Goal: Information Seeking & Learning: Check status

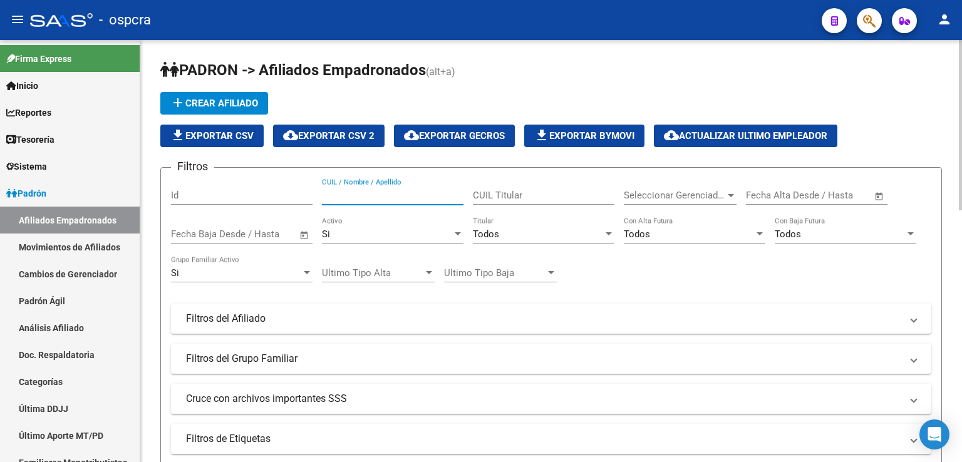
paste input "20576724439."
click at [381, 192] on input "20576724439." at bounding box center [393, 195] width 142 height 11
drag, startPoint x: 377, startPoint y: 198, endPoint x: 321, endPoint y: 198, distance: 56.4
click at [321, 198] on div "Filtros Id 20576724439 CUIL / Nombre / Apellido CUIL Titular Seleccionar Gerenc…" at bounding box center [551, 316] width 760 height 276
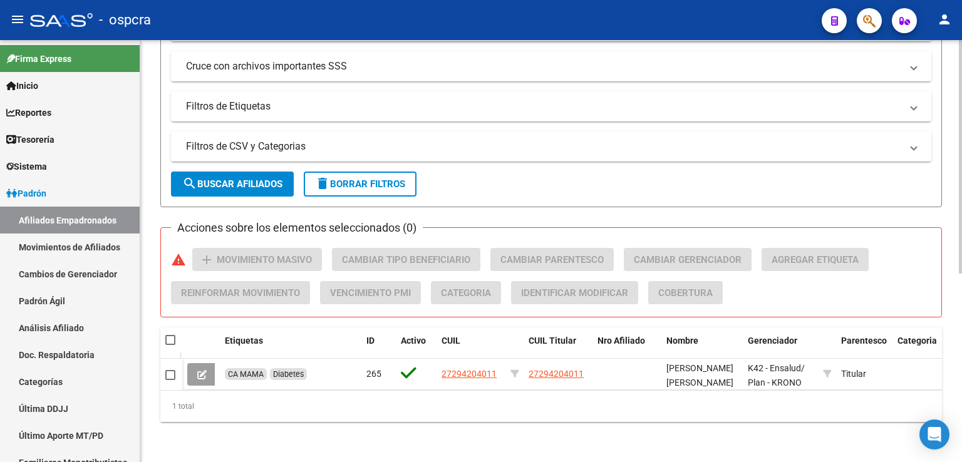
scroll to position [341, 0]
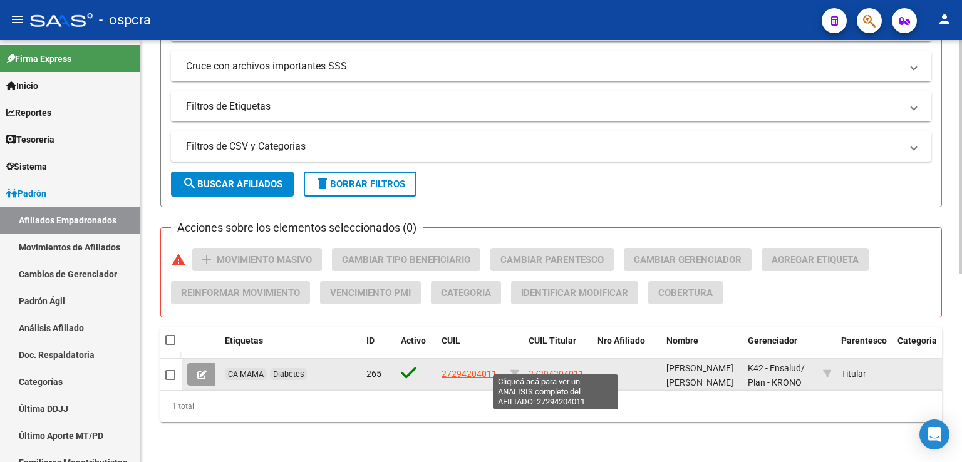
type input "[PERSON_NAME]"
click at [563, 369] on span "27294204011" at bounding box center [556, 374] width 55 height 10
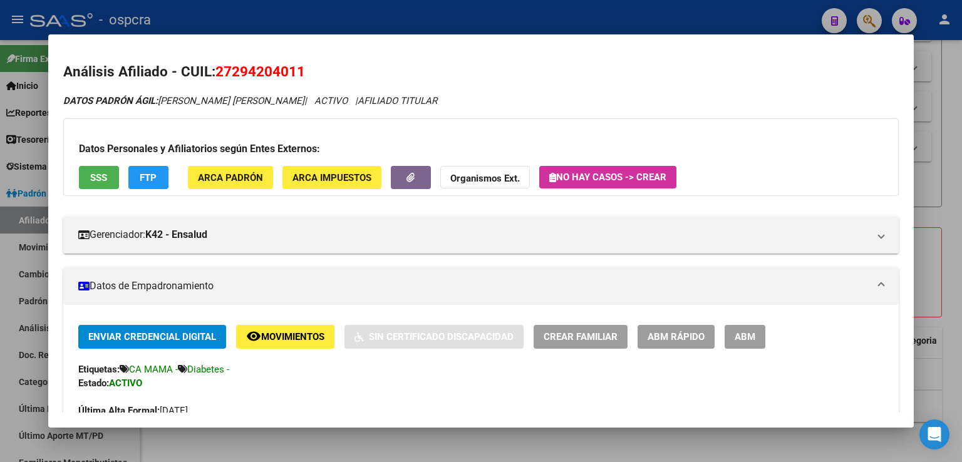
drag, startPoint x: 914, startPoint y: 111, endPoint x: 905, endPoint y: 153, distance: 43.5
click at [905, 153] on div "Análisis Afiliado - CUIL: 27294204011 DATOS [PERSON_NAME] ÁGIL: [PERSON_NAME] […" at bounding box center [481, 231] width 962 height 462
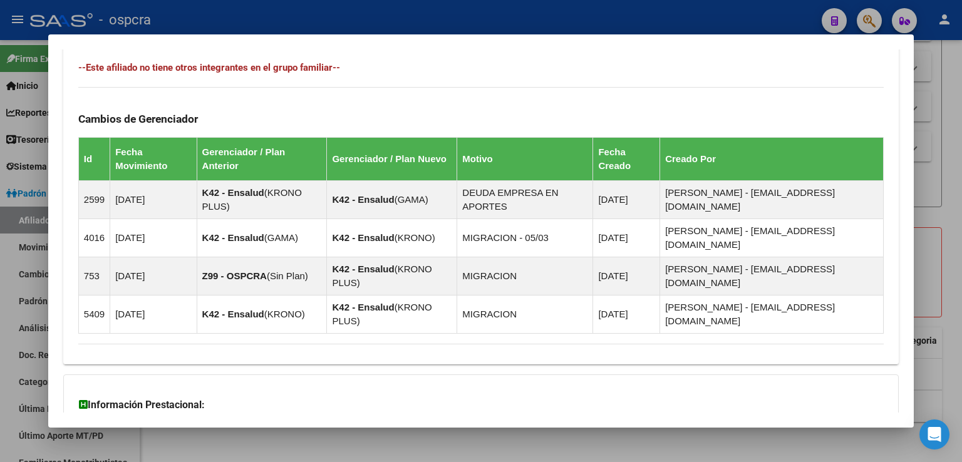
scroll to position [739, 0]
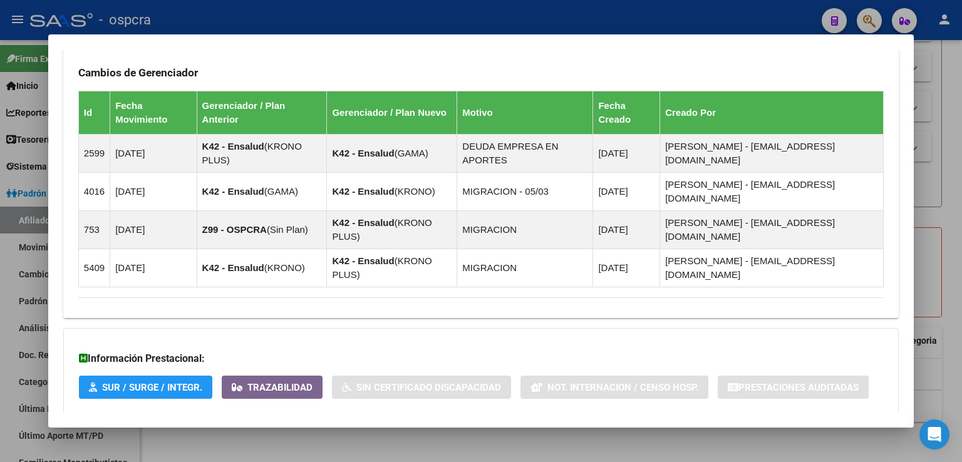
click at [314, 433] on span "Aportes y Contribuciones del Afiliado: 27294204011" at bounding box center [214, 439] width 235 height 12
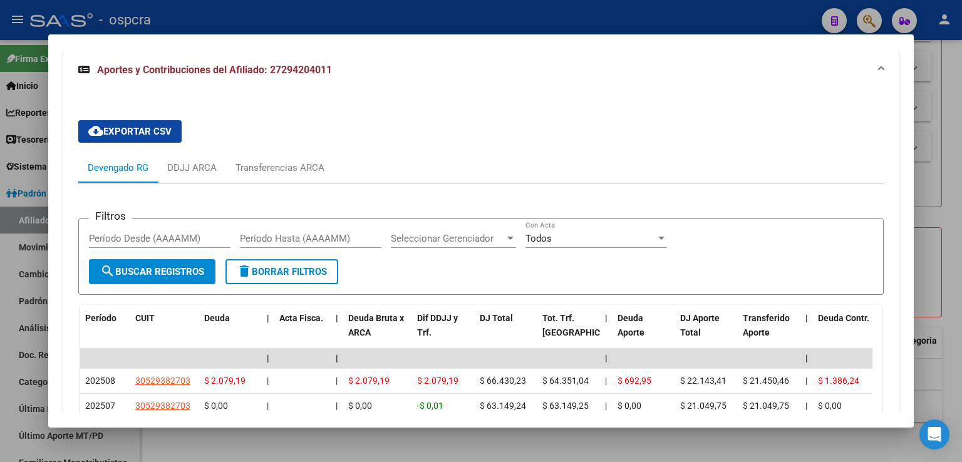
scroll to position [1115, 0]
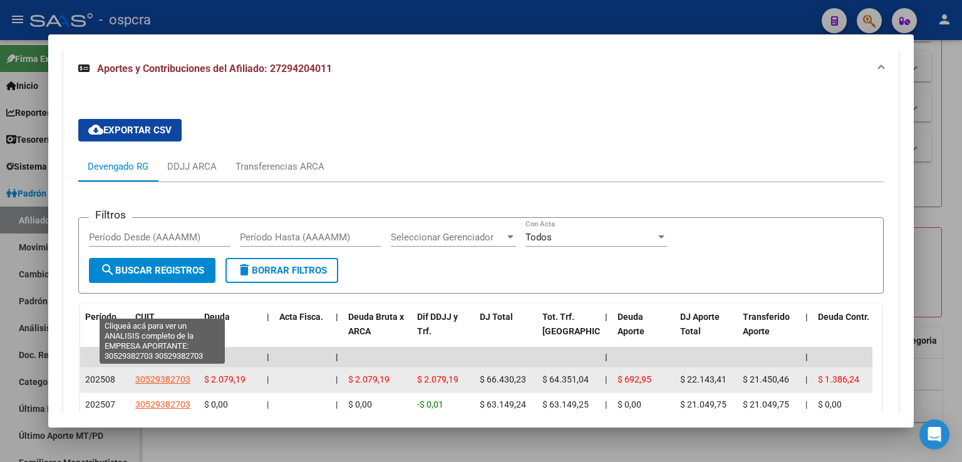
click at [173, 375] on span "30529382703" at bounding box center [162, 380] width 55 height 10
type textarea "30529382703"
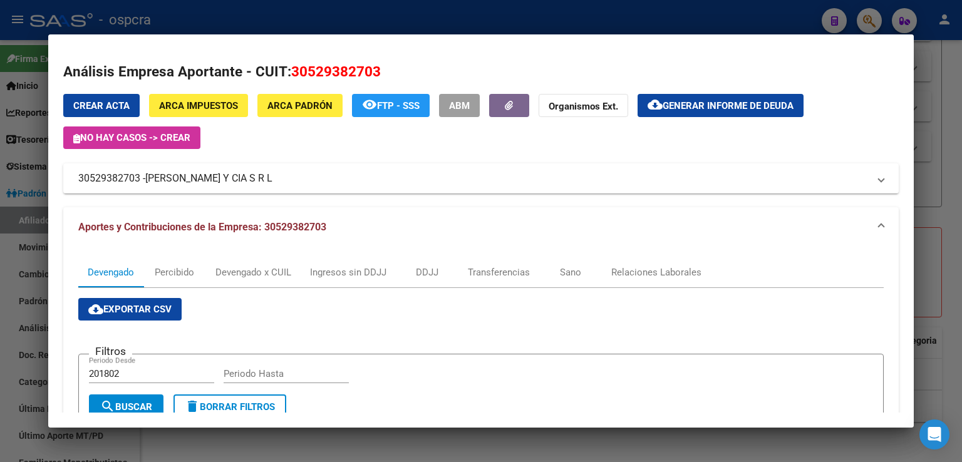
drag, startPoint x: 293, startPoint y: 183, endPoint x: 48, endPoint y: 184, distance: 245.6
click at [48, 184] on div "Análisis Afiliado - CUIL: 27294204011 DATOS [PERSON_NAME] ÁGIL: [PERSON_NAME] […" at bounding box center [481, 231] width 962 height 462
click at [336, 177] on mat-panel-title "30529382703 - [PERSON_NAME] Y CIA S R L" at bounding box center [473, 178] width 791 height 15
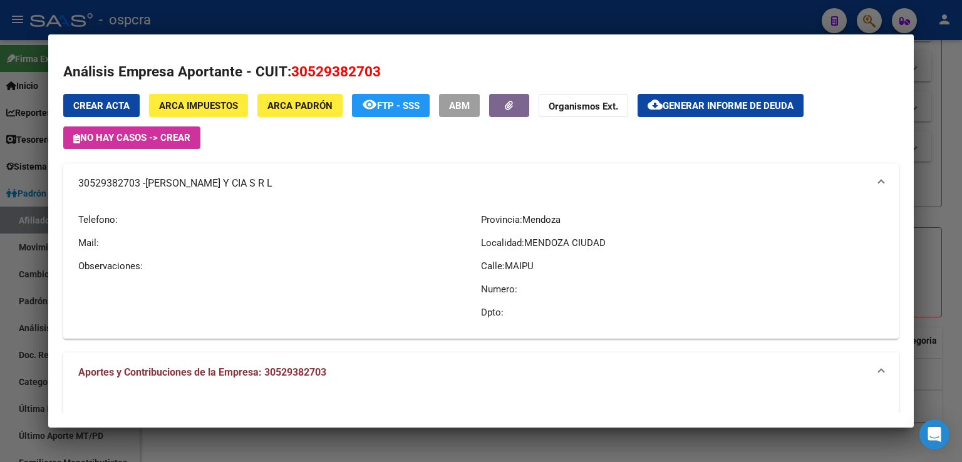
click at [432, 184] on mat-panel-title "30529382703 - [PERSON_NAME] Y CIA S R L" at bounding box center [473, 183] width 791 height 15
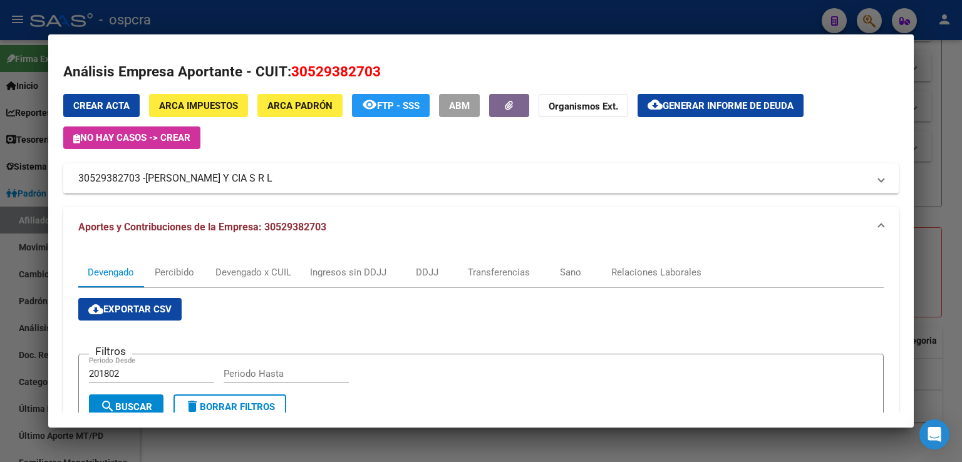
drag, startPoint x: 904, startPoint y: 167, endPoint x: 907, endPoint y: 222, distance: 54.6
click at [908, 222] on mat-dialog-content "Análisis Empresa Aportante - CUIT: 30529382703 Crear Acta ARCA Impuestos ARCA […" at bounding box center [481, 230] width 866 height 363
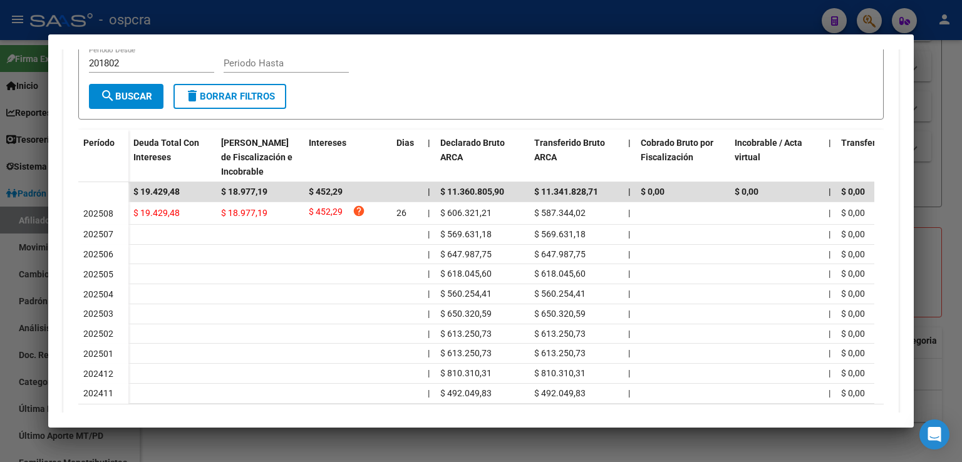
scroll to position [375, 0]
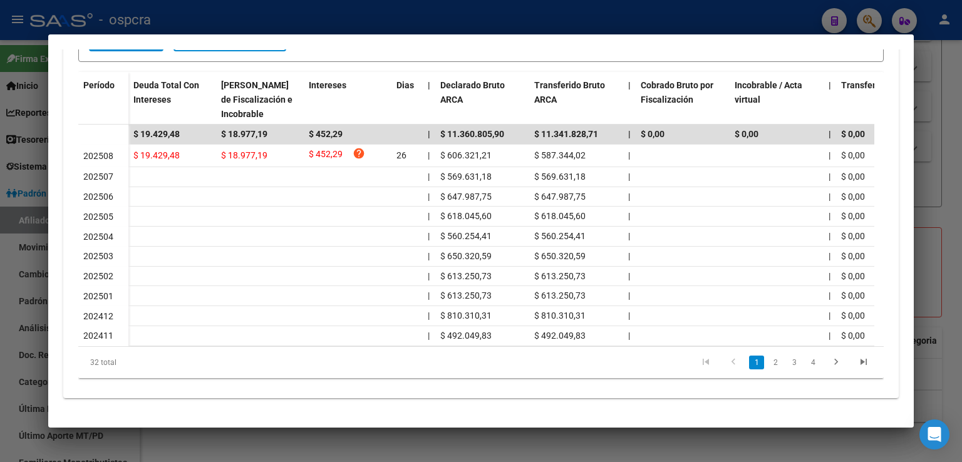
click at [952, 237] on div at bounding box center [481, 231] width 962 height 462
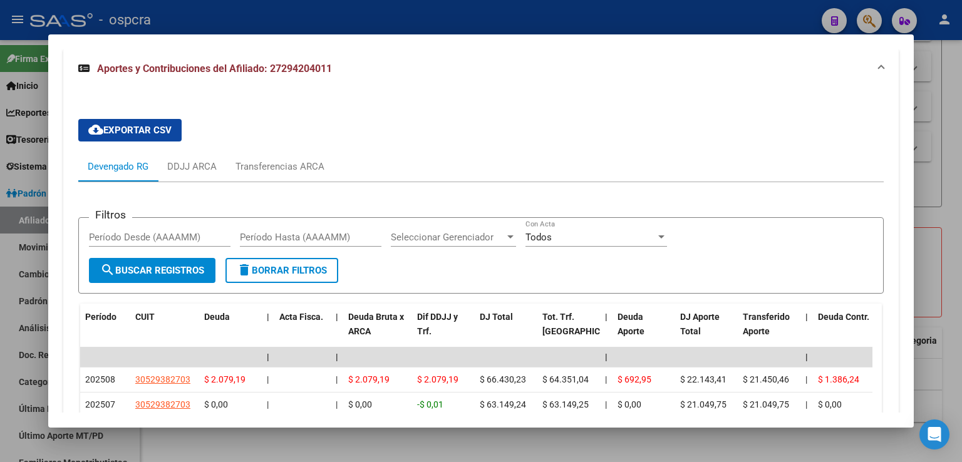
click at [950, 220] on div at bounding box center [481, 231] width 962 height 462
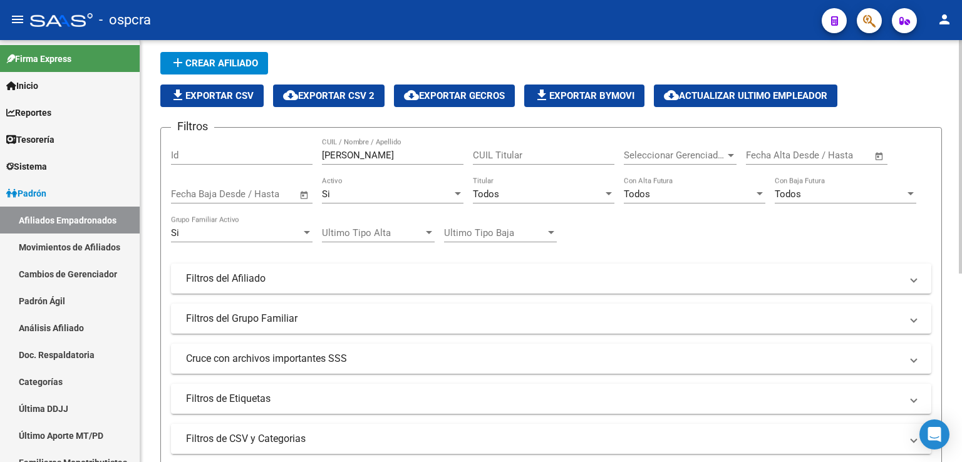
scroll to position [0, 0]
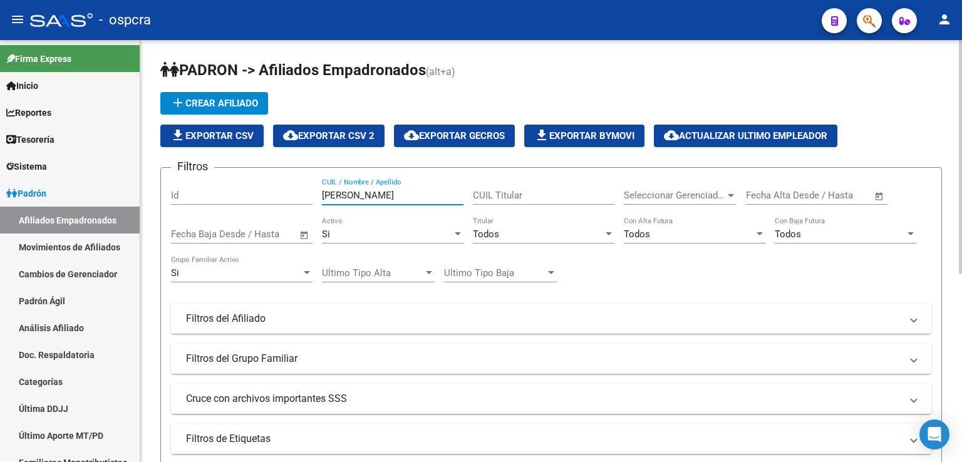
drag, startPoint x: 379, startPoint y: 195, endPoint x: 282, endPoint y: 195, distance: 97.1
click at [282, 195] on div "Filtros Id [PERSON_NAME] CUIL / Nombre / Apellido CUIL Titular Seleccionar Gere…" at bounding box center [551, 316] width 760 height 276
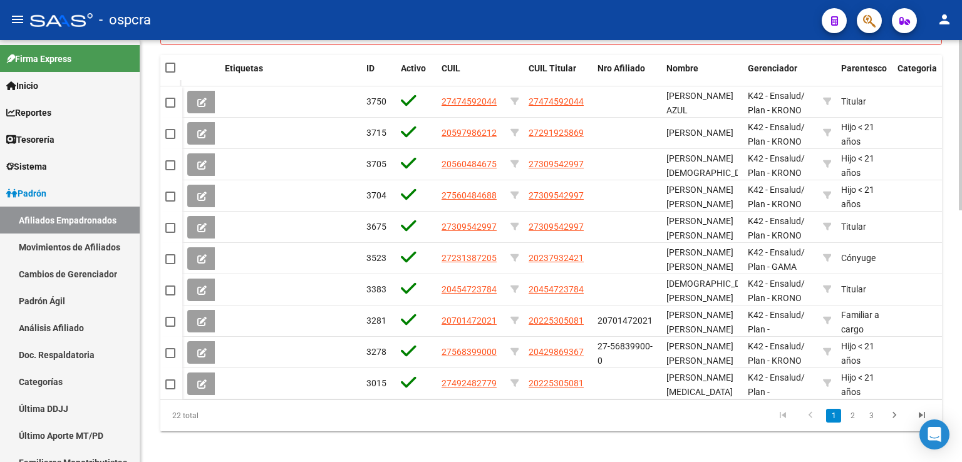
scroll to position [623, 0]
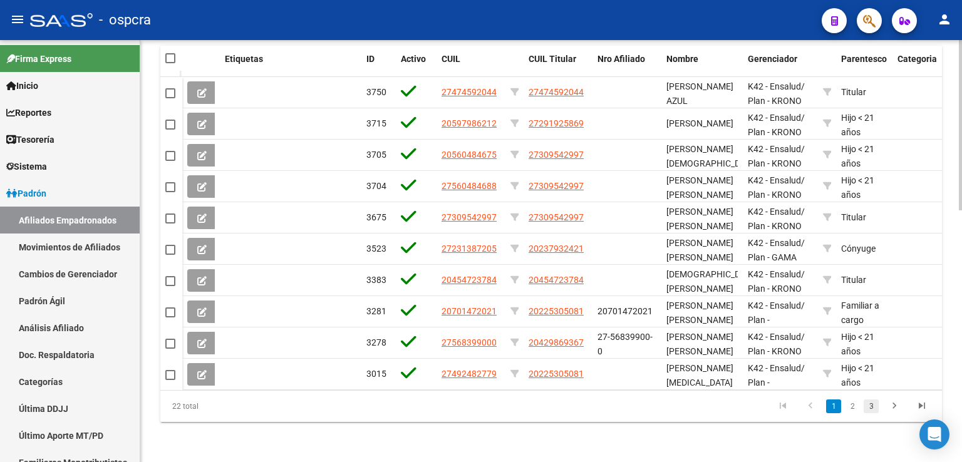
type input "ACOSTA"
click at [875, 407] on link "3" at bounding box center [871, 407] width 15 height 14
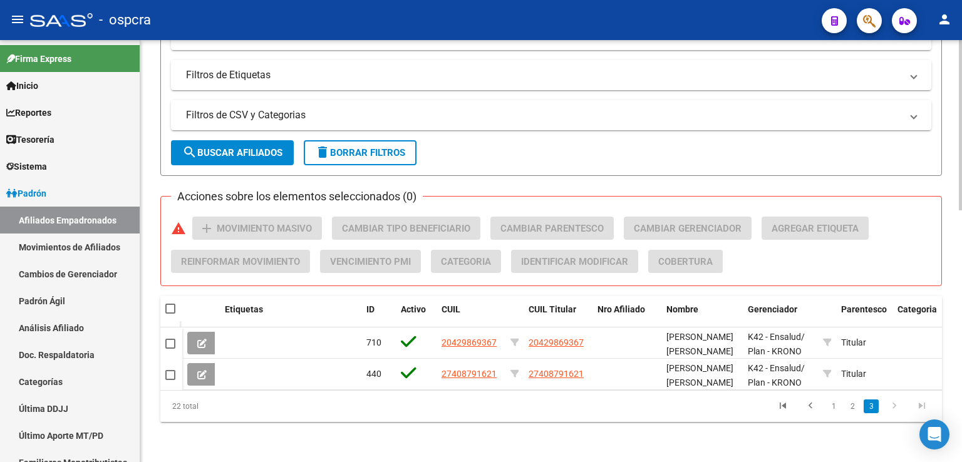
scroll to position [372, 0]
click at [855, 405] on link "2" at bounding box center [852, 407] width 15 height 14
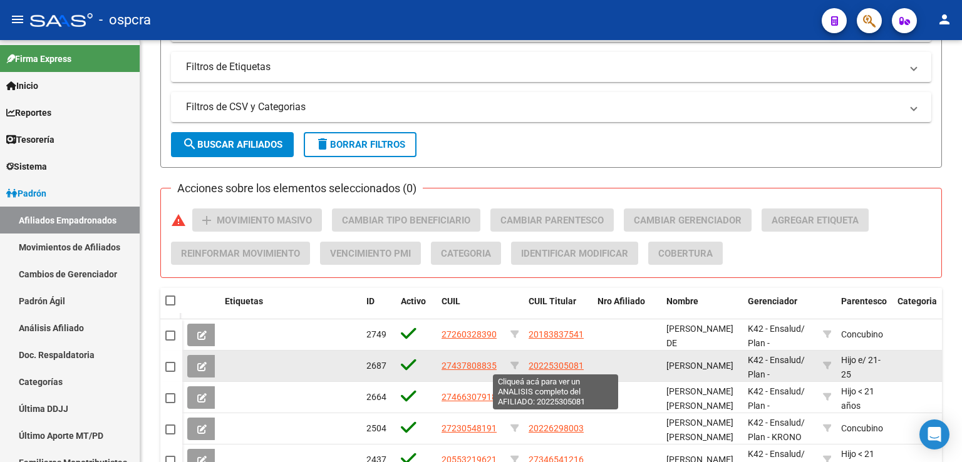
click at [569, 367] on span "20225305081" at bounding box center [556, 366] width 55 height 10
type textarea "20225305081"
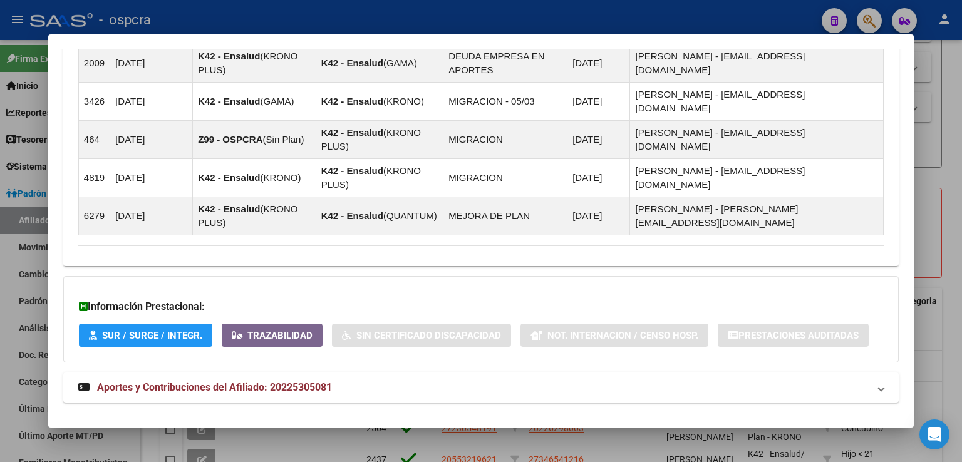
scroll to position [997, 0]
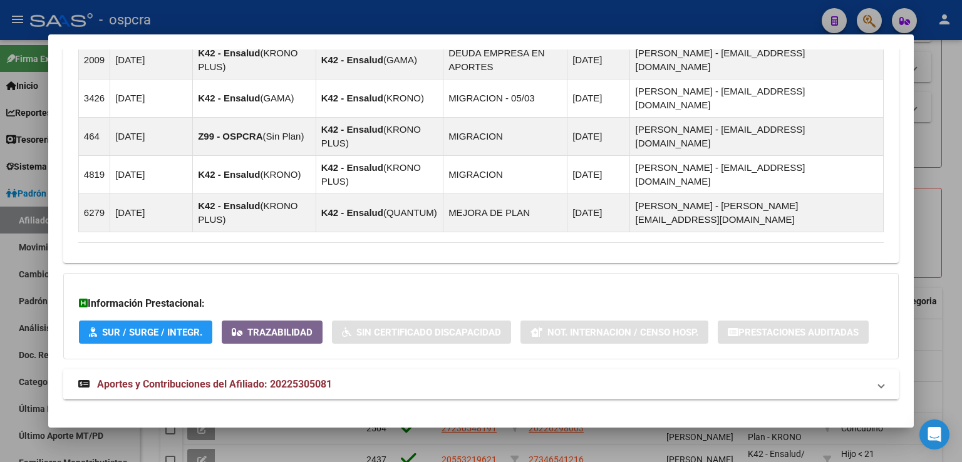
click at [283, 378] on span "Aportes y Contribuciones del Afiliado: 20225305081" at bounding box center [214, 384] width 235 height 12
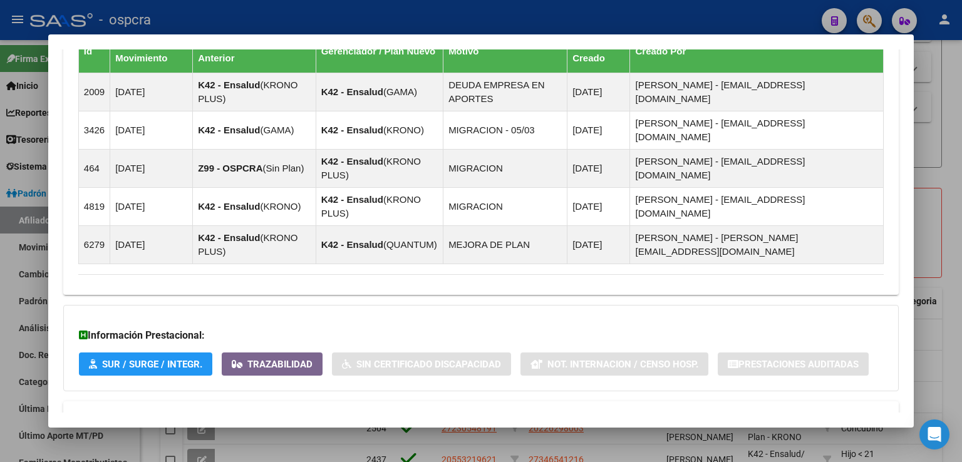
scroll to position [878, 0]
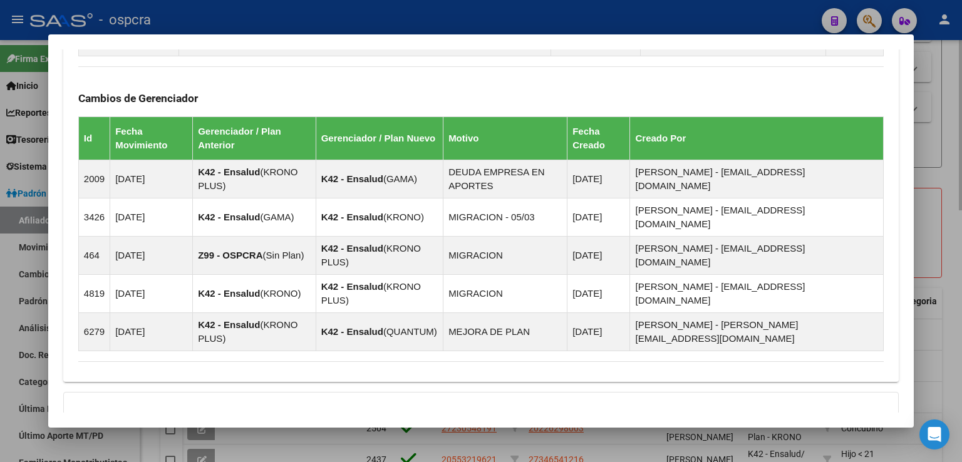
click at [953, 162] on div at bounding box center [481, 231] width 962 height 462
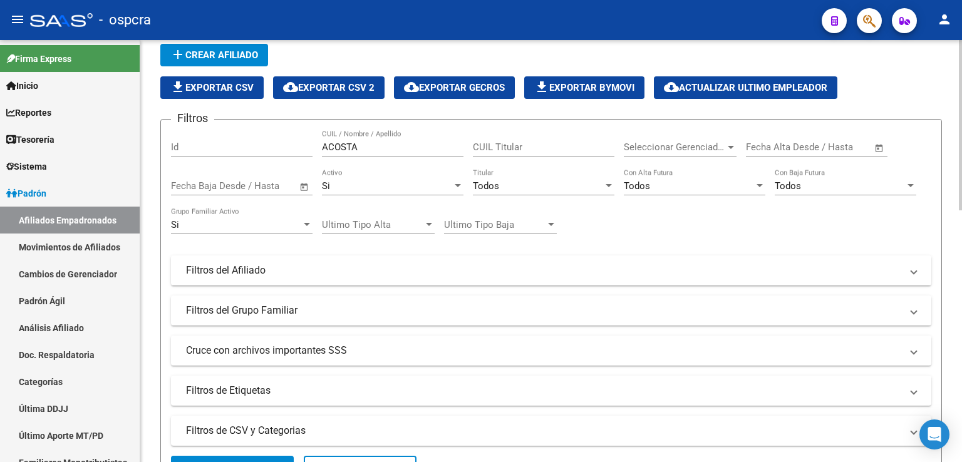
scroll to position [0, 0]
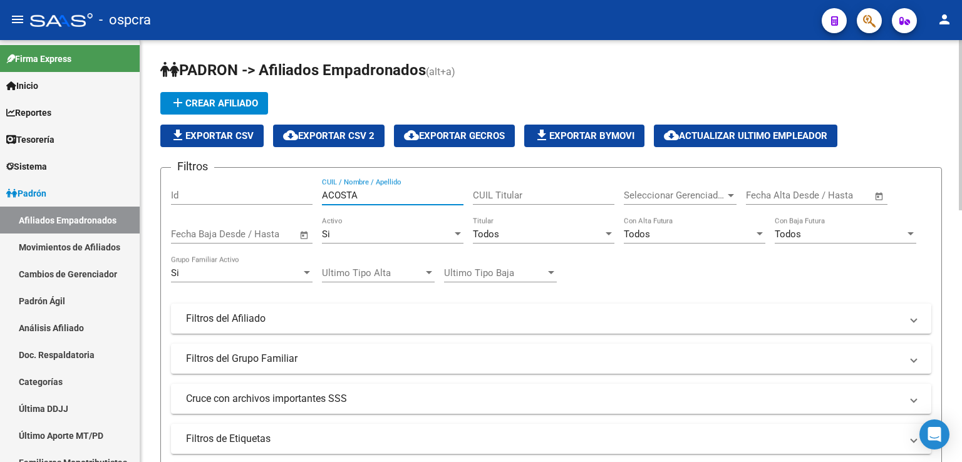
drag, startPoint x: 361, startPoint y: 190, endPoint x: 393, endPoint y: 194, distance: 32.8
click at [322, 196] on input "ACOSTA" at bounding box center [393, 195] width 142 height 11
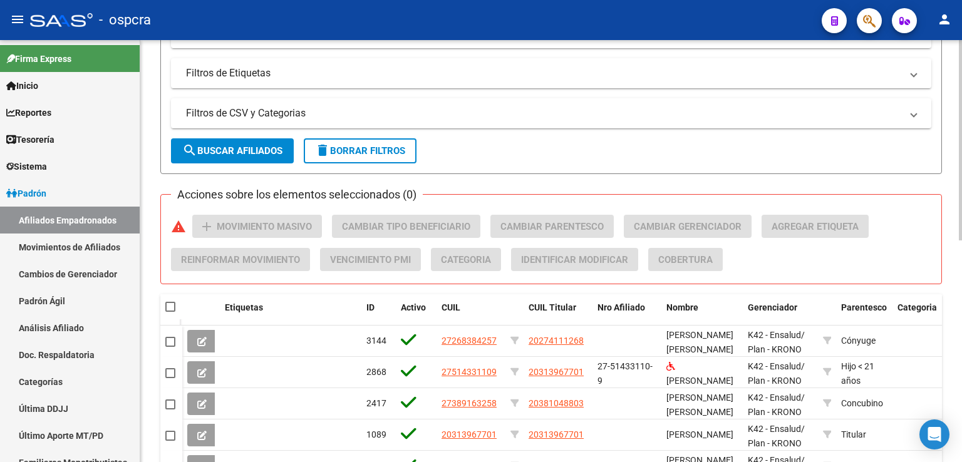
scroll to position [466, 0]
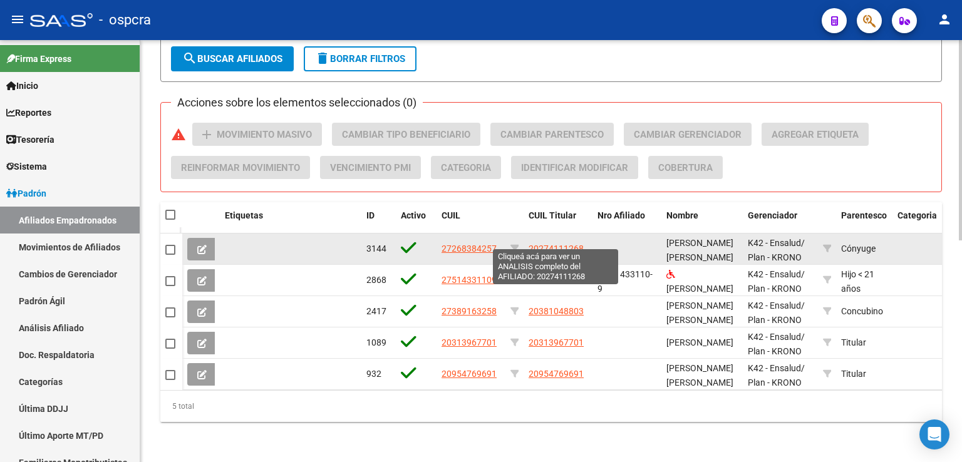
type input "[PERSON_NAME]"
click at [571, 244] on span "20274111268" at bounding box center [556, 249] width 55 height 10
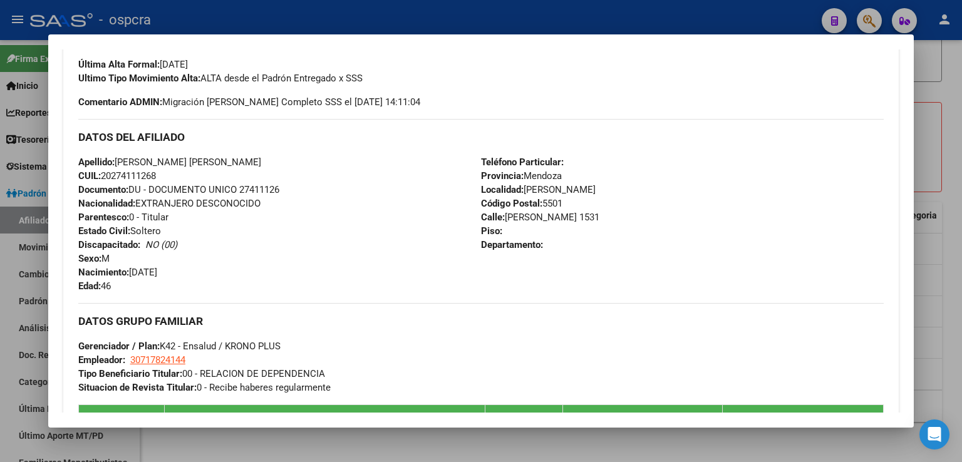
scroll to position [837, 0]
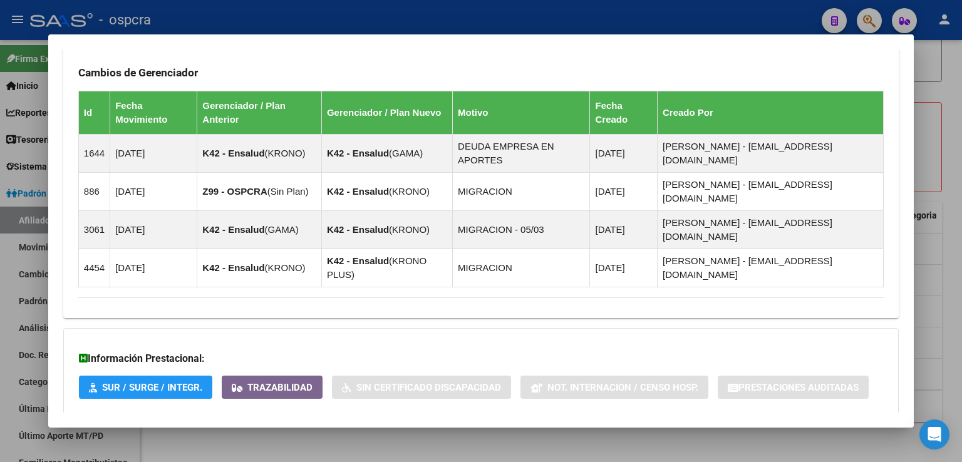
click at [289, 433] on span "Aportes y Contribuciones del Afiliado: 20274111268" at bounding box center [214, 439] width 235 height 12
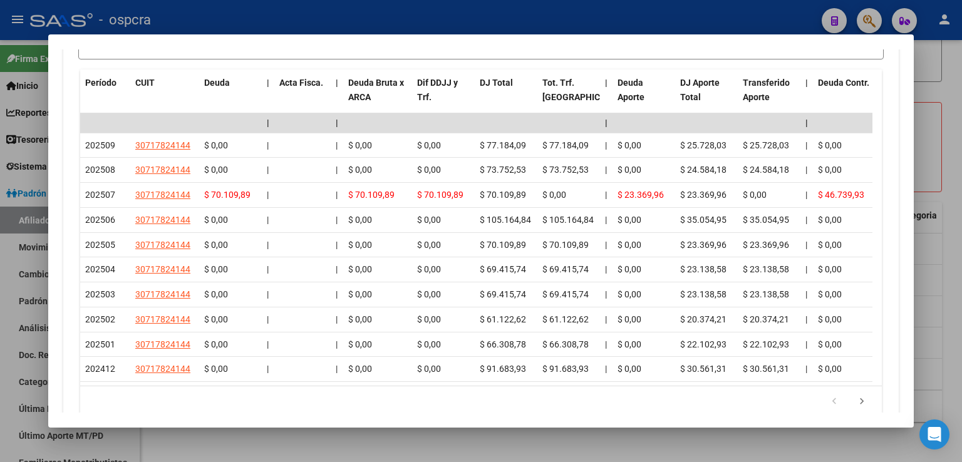
scroll to position [1349, 0]
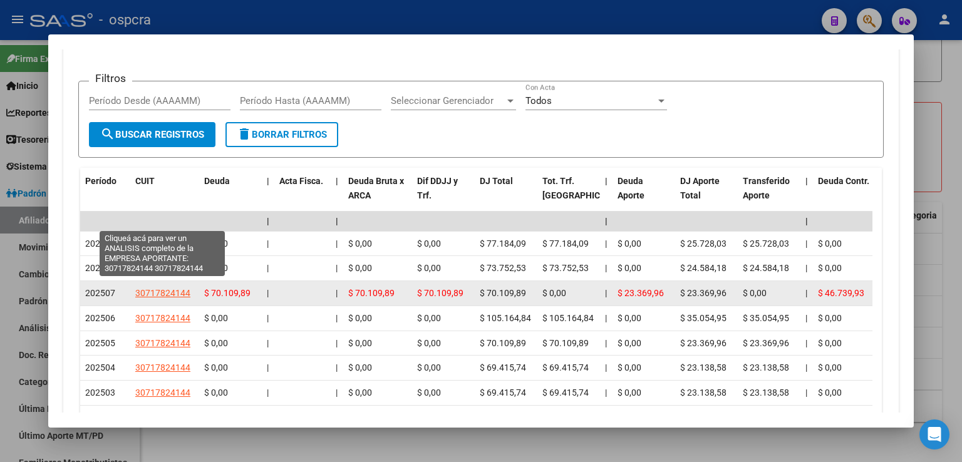
click at [163, 288] on span "30717824144" at bounding box center [162, 293] width 55 height 10
type textarea "30717824144"
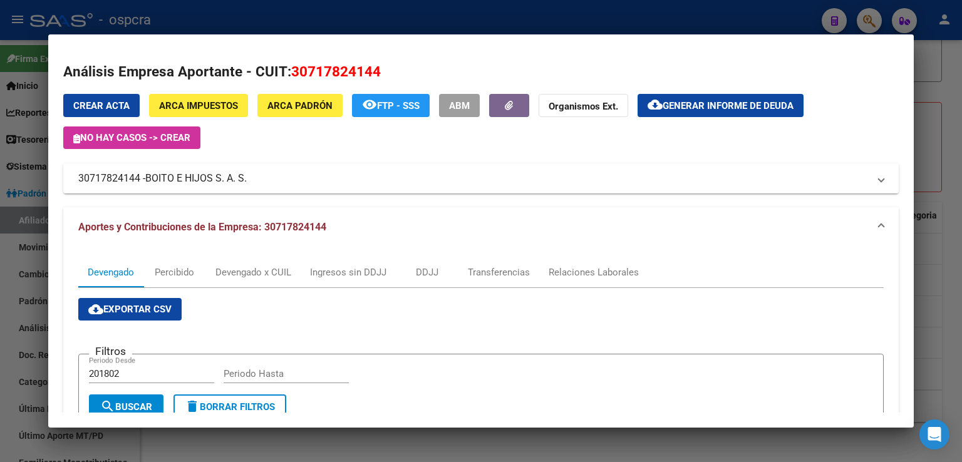
scroll to position [375, 0]
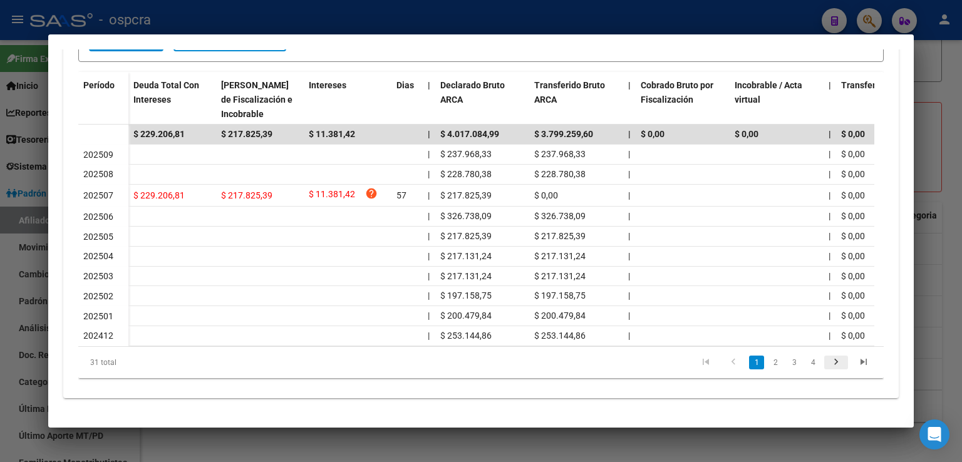
click at [828, 359] on icon "go to next page" at bounding box center [836, 363] width 16 height 15
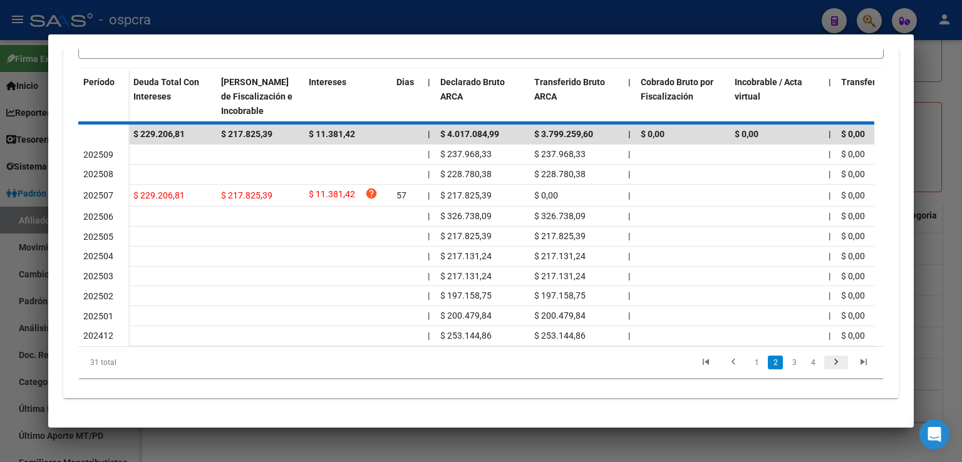
scroll to position [373, 0]
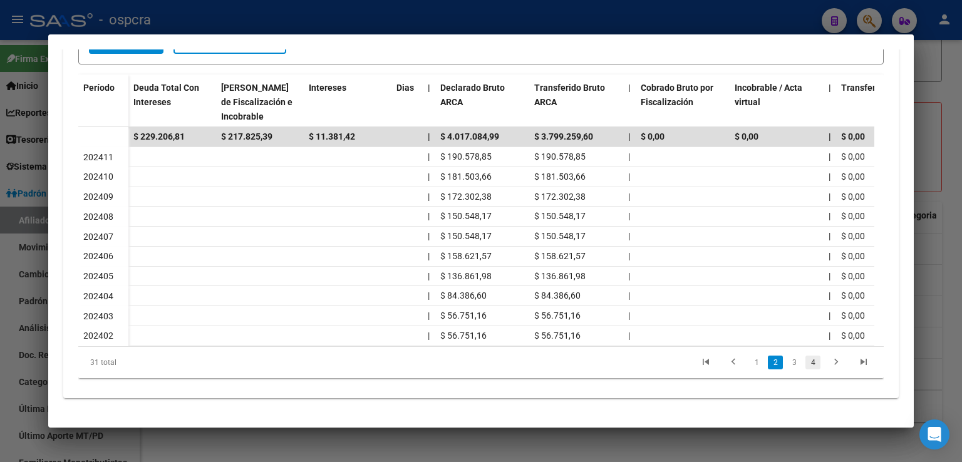
click at [806, 360] on link "4" at bounding box center [813, 363] width 15 height 14
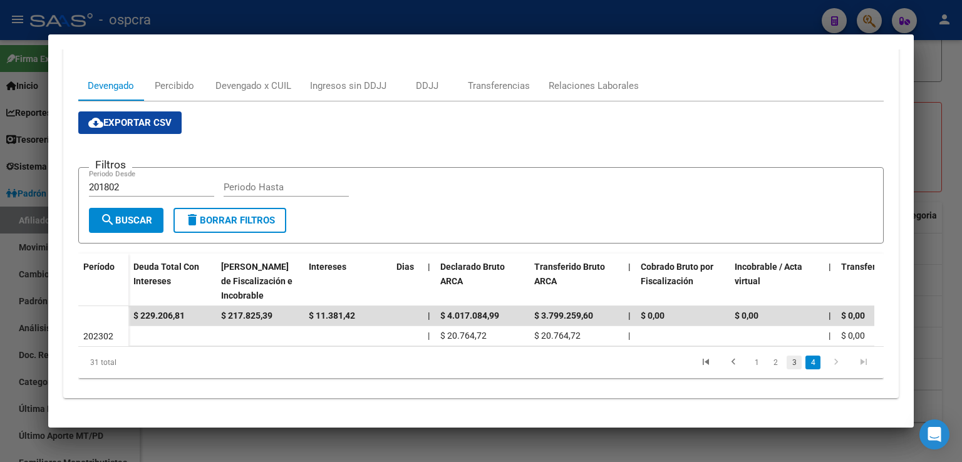
scroll to position [195, 0]
click at [787, 367] on link "3" at bounding box center [794, 363] width 15 height 14
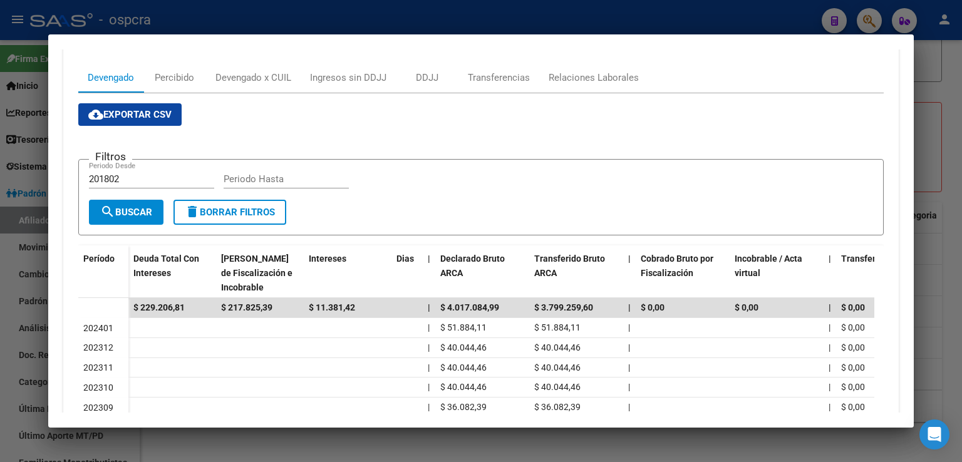
click at [949, 271] on div at bounding box center [481, 231] width 962 height 462
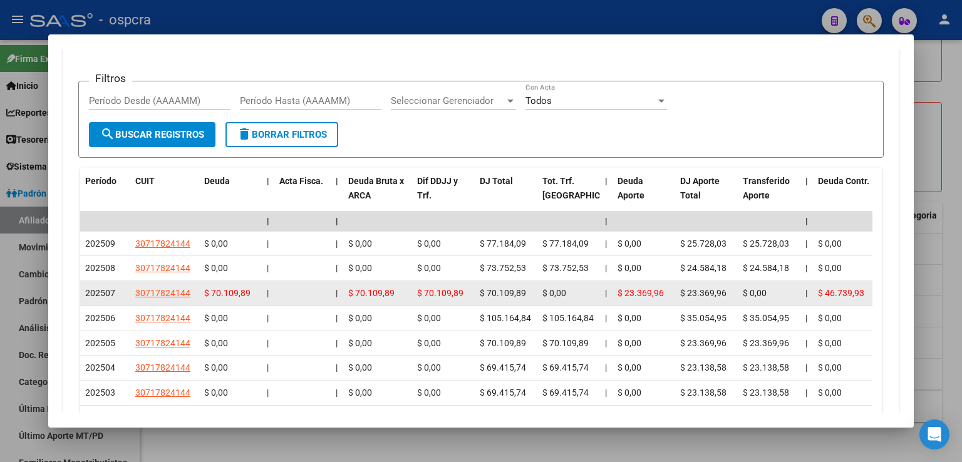
drag, startPoint x: 133, startPoint y: 217, endPoint x: 175, endPoint y: 224, distance: 43.2
click at [189, 281] on datatable-body-cell "30717824144" at bounding box center [164, 293] width 69 height 24
copy span "30717824144"
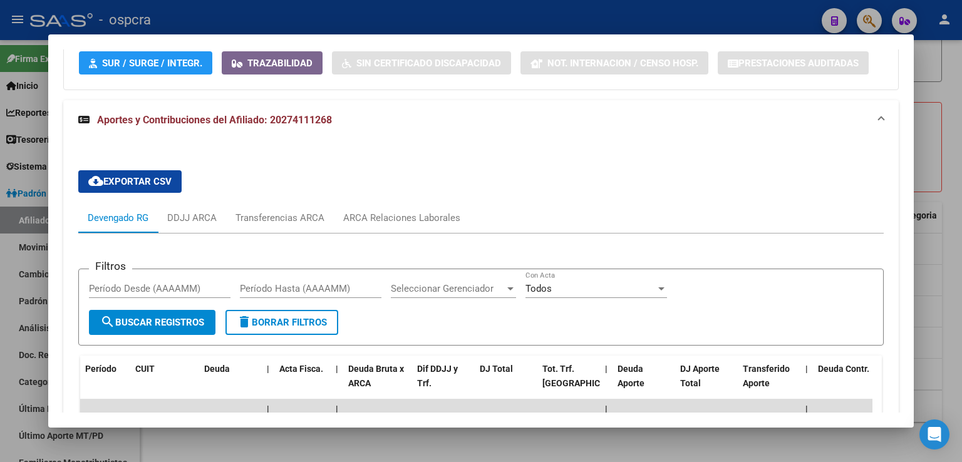
scroll to position [1224, 0]
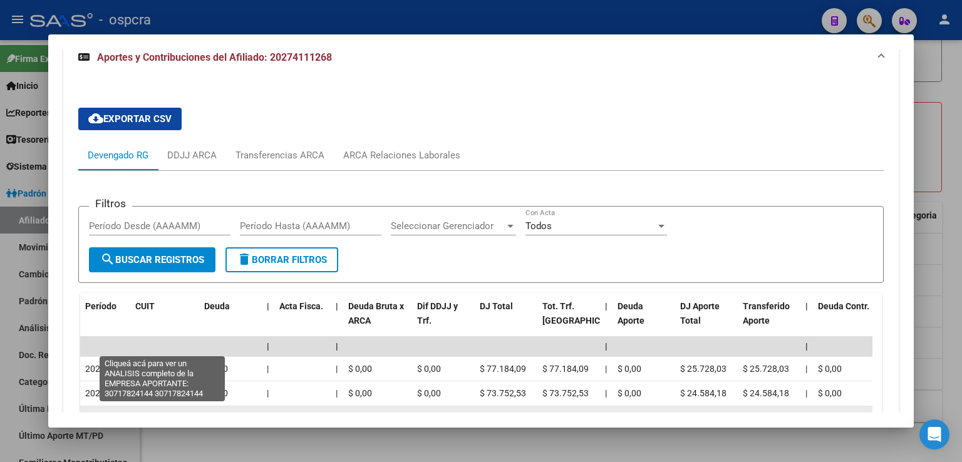
click at [163, 413] on span "30717824144" at bounding box center [162, 418] width 55 height 10
copy span "30717824144"
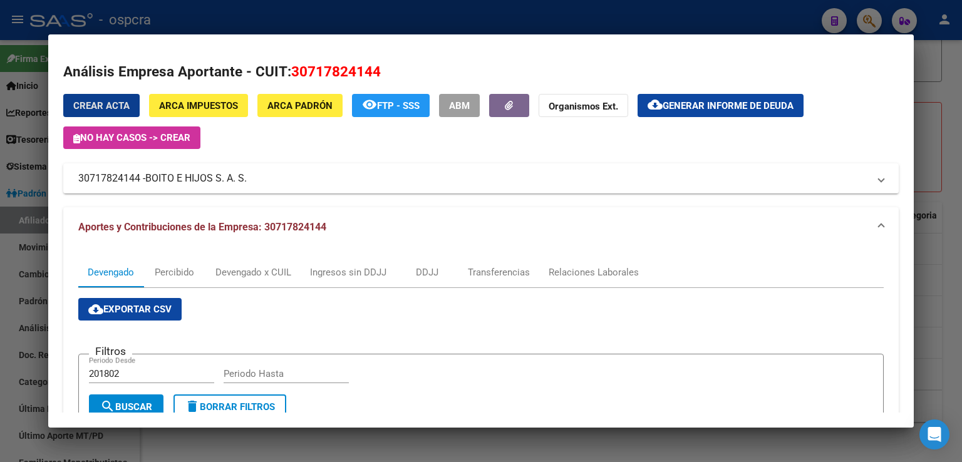
click at [935, 95] on div at bounding box center [481, 231] width 962 height 462
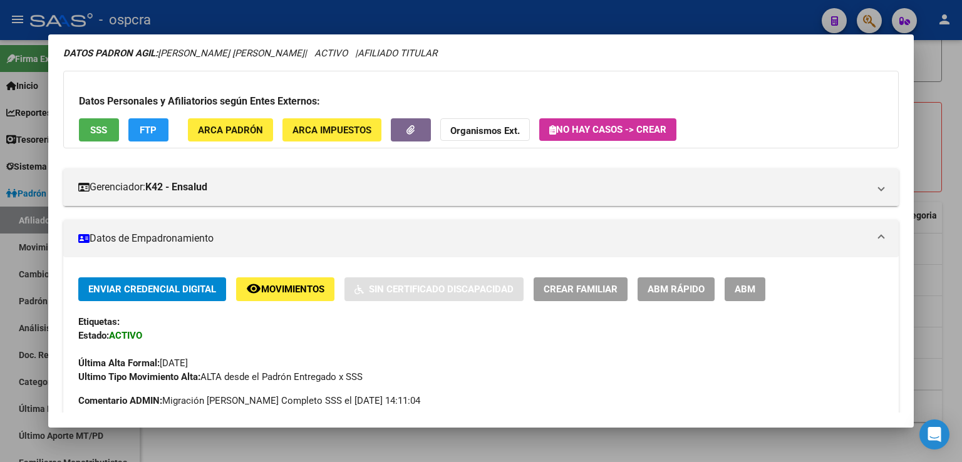
scroll to position [0, 0]
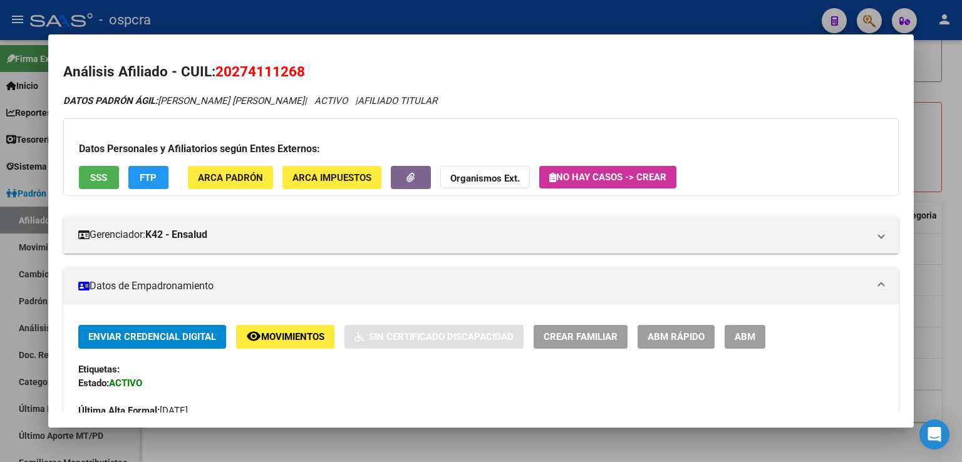
drag, startPoint x: 164, startPoint y: 99, endPoint x: 291, endPoint y: 99, distance: 127.2
click at [291, 99] on icon "DATOS [PERSON_NAME] ÁGIL: [PERSON_NAME] [PERSON_NAME] | ACTIVO | AFILIADO TITUL…" at bounding box center [250, 100] width 374 height 11
click at [294, 120] on div "Datos Personales y Afiliatorios según Entes Externos: SSS FTP ARCA Padrón ARCA …" at bounding box center [481, 157] width 836 height 78
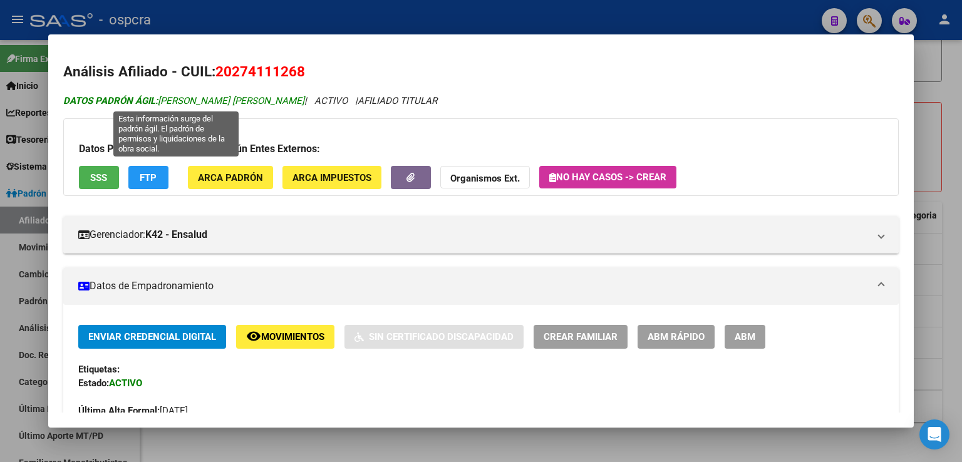
click at [169, 100] on span "DATOS [PERSON_NAME] ÁGIL: [PERSON_NAME] [PERSON_NAME]" at bounding box center [183, 100] width 241 height 11
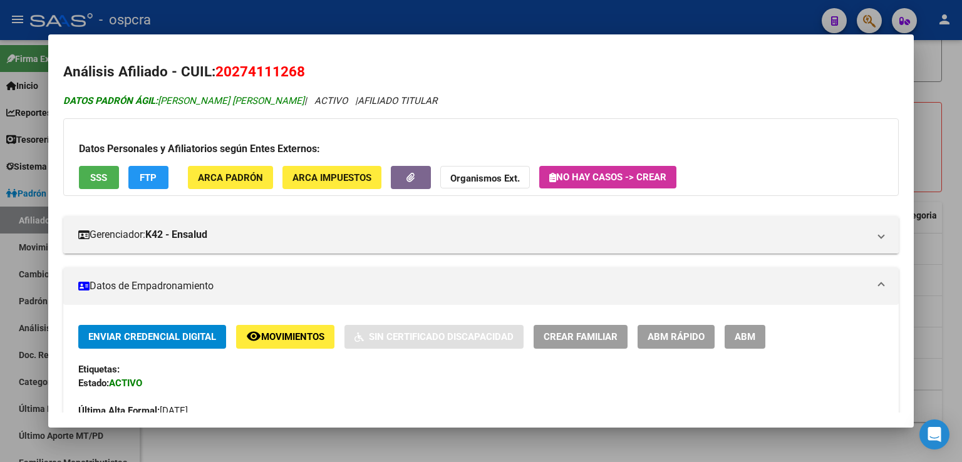
drag, startPoint x: 161, startPoint y: 98, endPoint x: 288, endPoint y: 96, distance: 126.6
click at [288, 96] on span "DATOS [PERSON_NAME] ÁGIL: [PERSON_NAME] [PERSON_NAME]" at bounding box center [183, 100] width 241 height 11
copy span "[PERSON_NAME] [PERSON_NAME]"
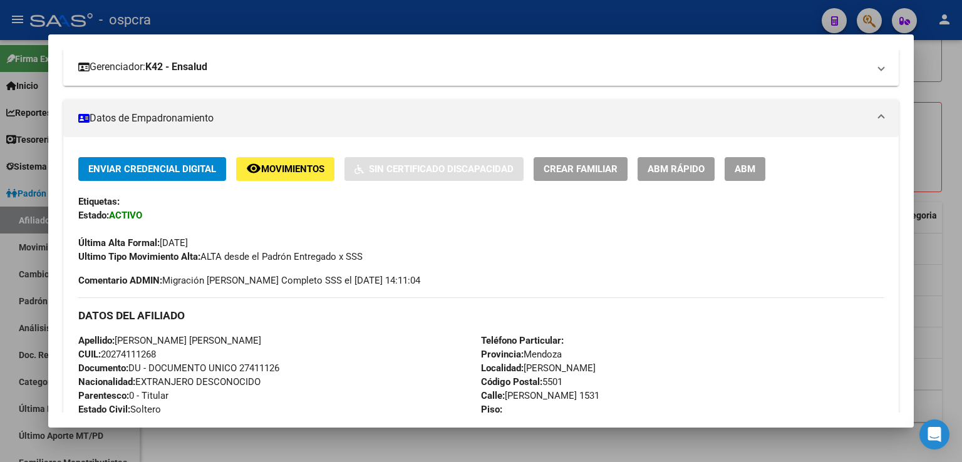
scroll to position [188, 0]
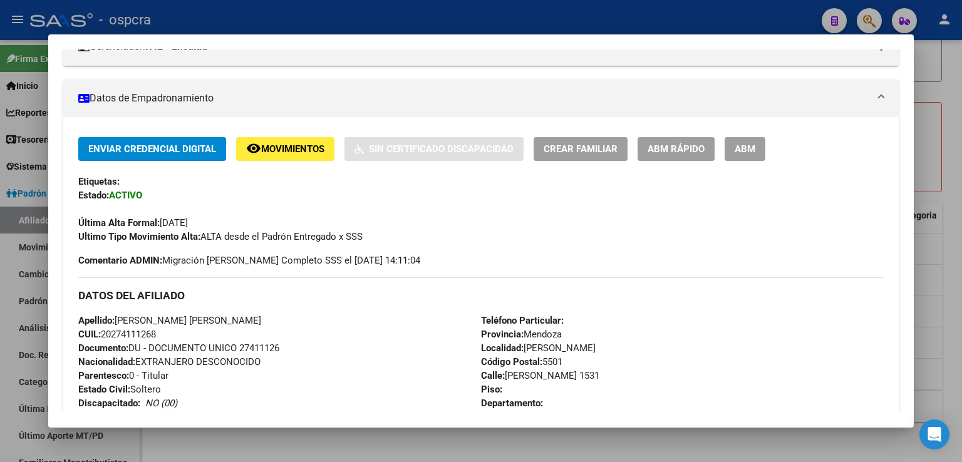
drag, startPoint x: 172, startPoint y: 333, endPoint x: 103, endPoint y: 333, distance: 68.9
click at [103, 333] on div "Apellido: [PERSON_NAME] [PERSON_NAME] CUIL: 20274111268 Documento: DU - DOCUMEN…" at bounding box center [279, 383] width 403 height 138
copy span "20274111268"
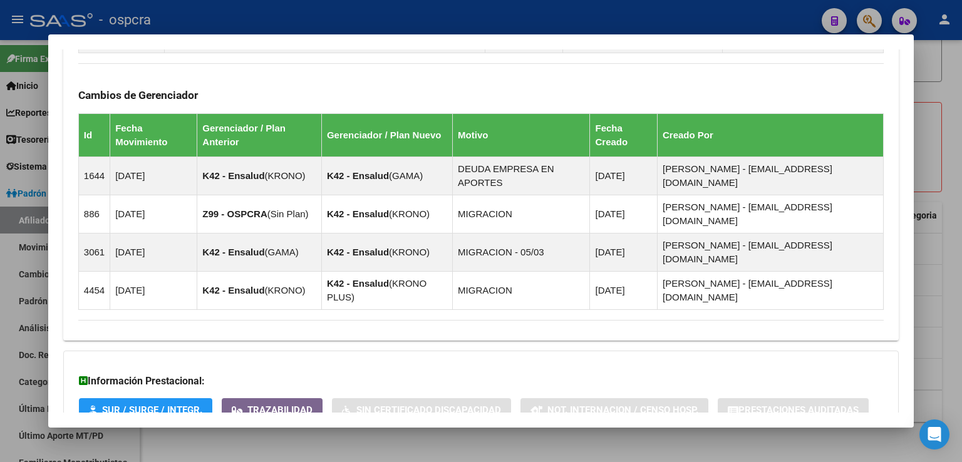
scroll to position [1316, 0]
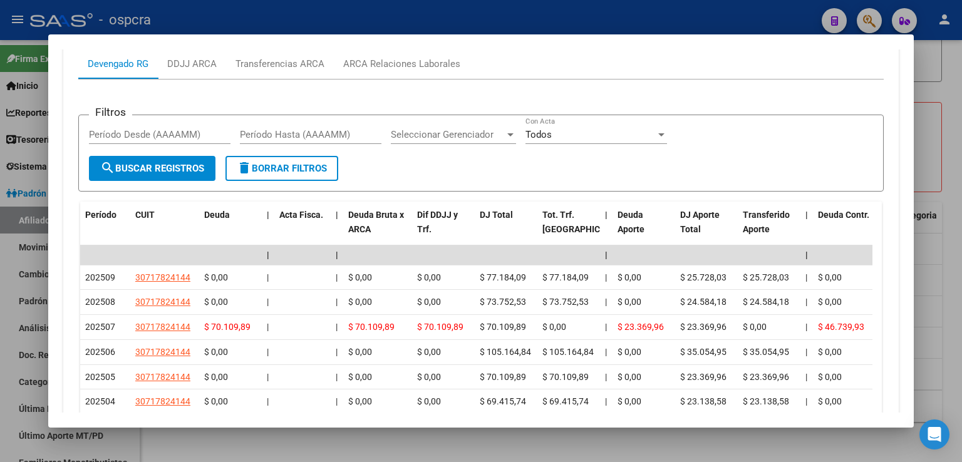
click at [940, 128] on div at bounding box center [481, 231] width 962 height 462
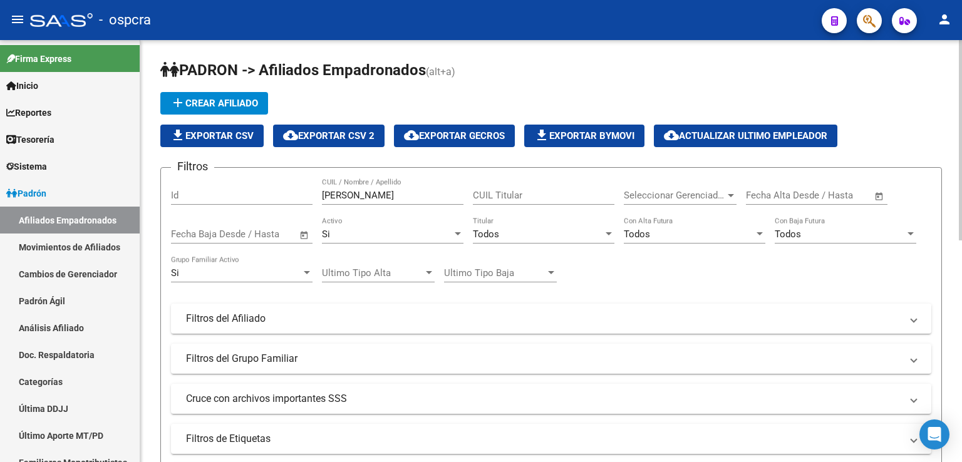
scroll to position [0, 0]
drag, startPoint x: 378, startPoint y: 190, endPoint x: 304, endPoint y: 196, distance: 74.1
click at [304, 196] on div "Filtros Id [PERSON_NAME] / Nombre / Apellido CUIL Titular Seleccionar Gerenciad…" at bounding box center [551, 316] width 760 height 276
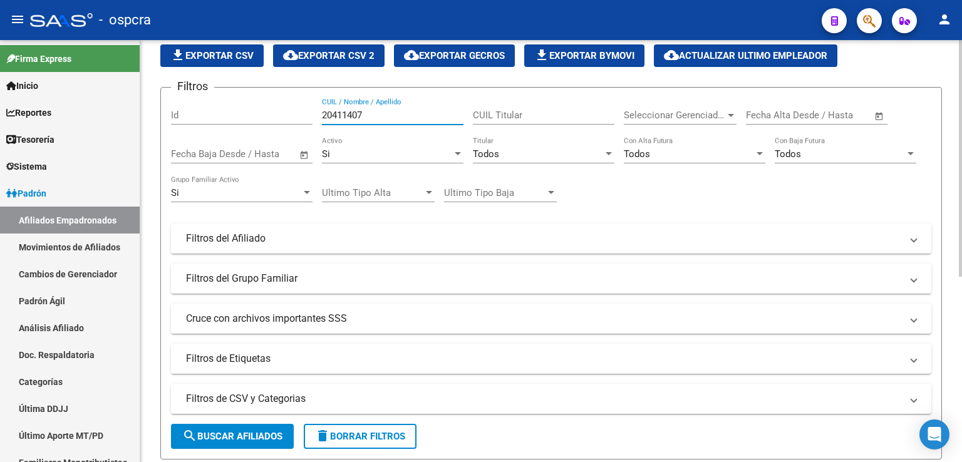
scroll to position [63, 0]
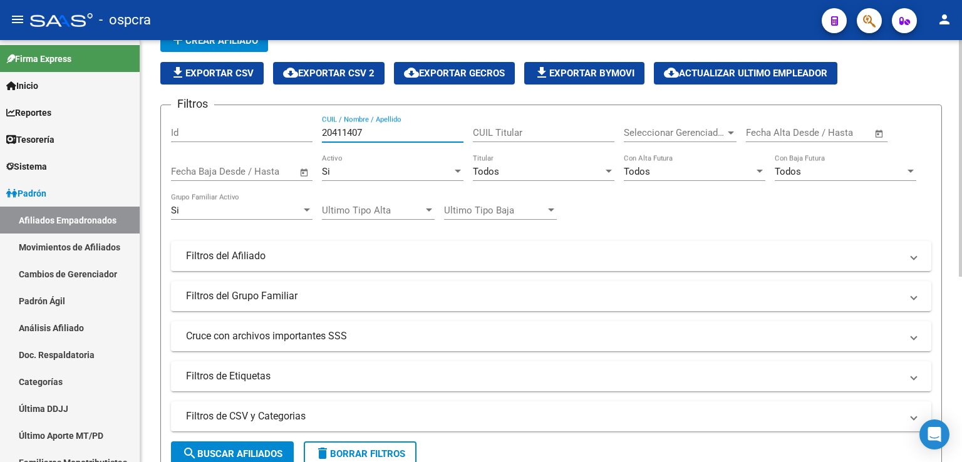
drag, startPoint x: 370, startPoint y: 127, endPoint x: 304, endPoint y: 128, distance: 65.8
click at [304, 128] on div "Filtros Id 20411407 CUIL / Nombre / Apellido CUIL Titular Seleccionar Gerenciad…" at bounding box center [551, 253] width 760 height 276
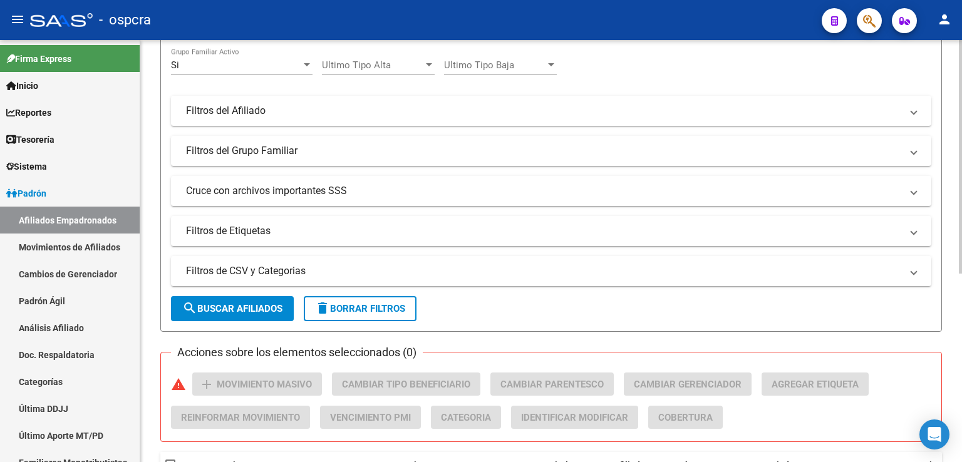
scroll to position [341, 0]
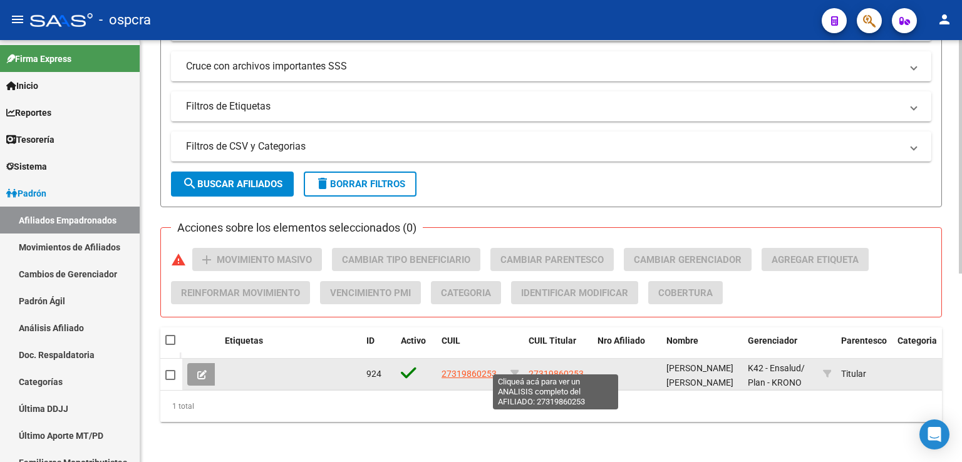
type input "31986025"
click at [549, 369] on span "27319860253" at bounding box center [556, 374] width 55 height 10
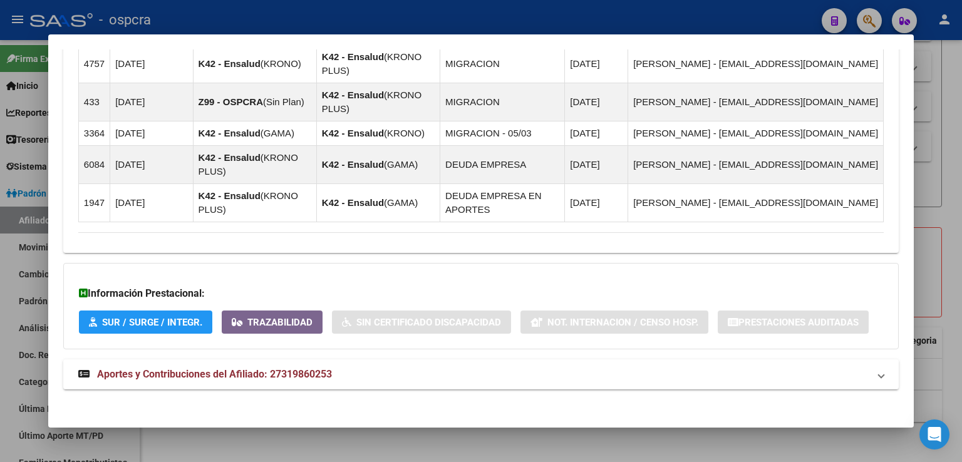
scroll to position [912, 0]
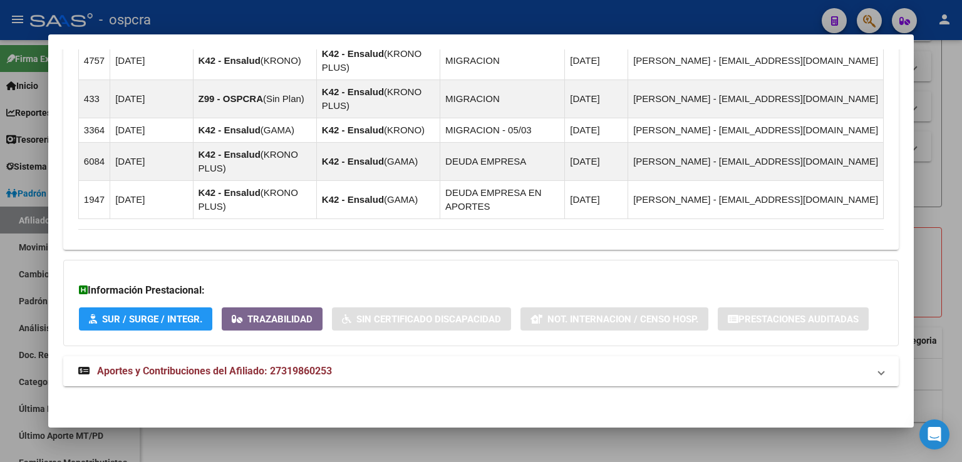
click at [323, 365] on span "Aportes y Contribuciones del Afiliado: 27319860253" at bounding box center [214, 371] width 235 height 12
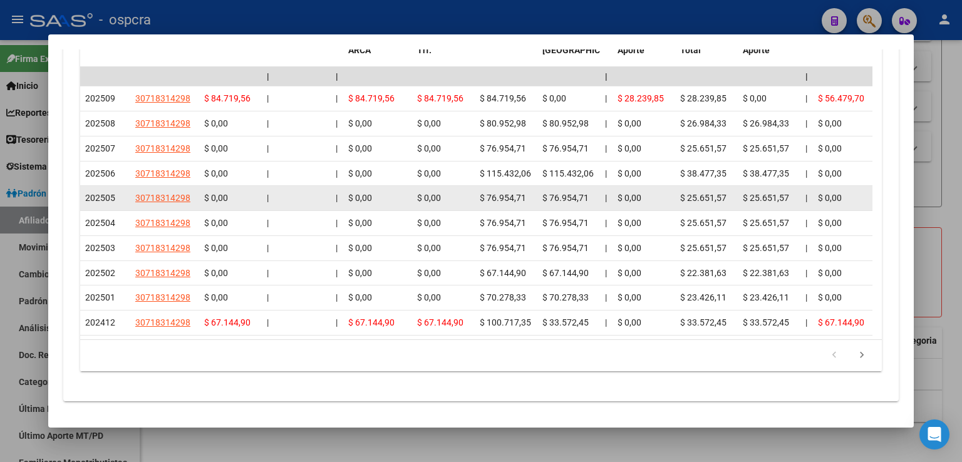
scroll to position [1523, 0]
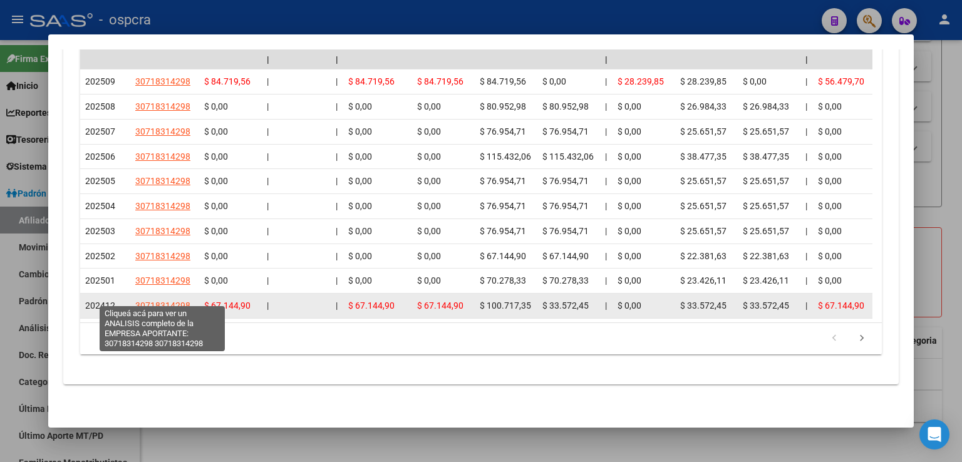
click at [155, 301] on span "30718314298" at bounding box center [162, 306] width 55 height 10
type textarea "30718314298"
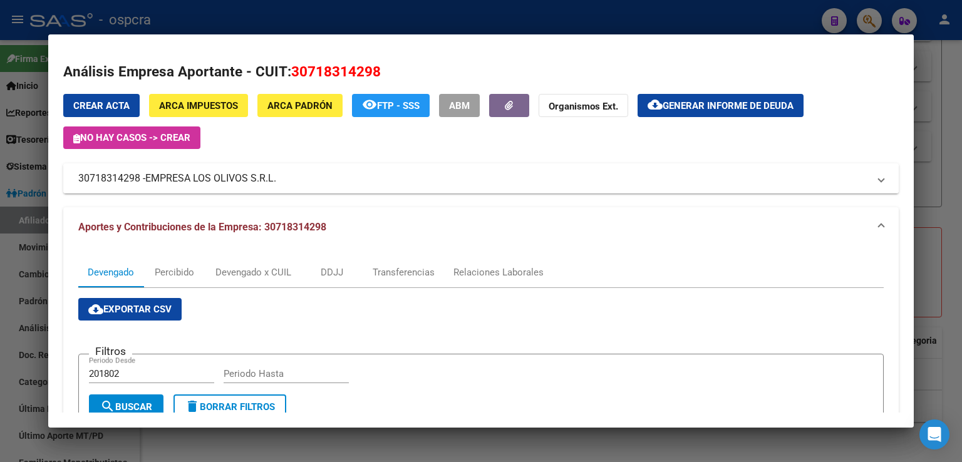
drag, startPoint x: 291, startPoint y: 176, endPoint x: 87, endPoint y: 175, distance: 204.2
click at [76, 174] on mat-expansion-panel-header "30718314298 - EMPRESA LOS OLIVOS S.R.L." at bounding box center [481, 179] width 836 height 30
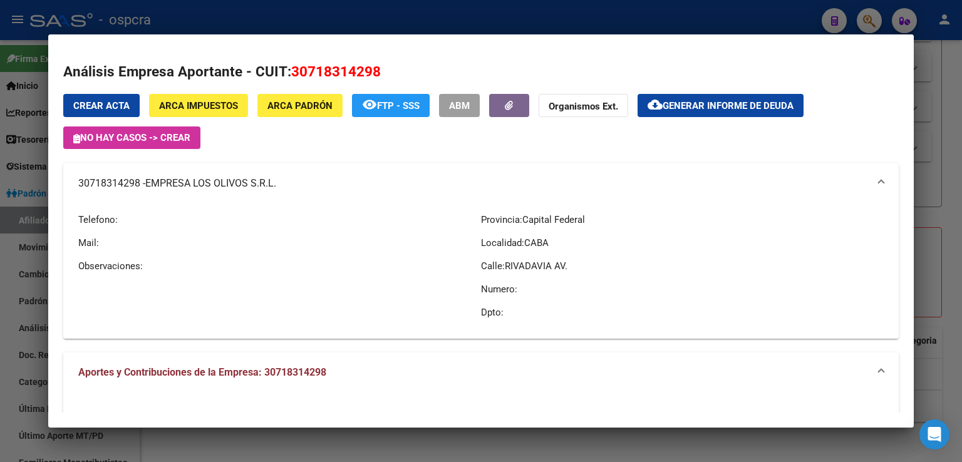
click at [294, 186] on mat-panel-title "30718314298 - EMPRESA LOS OLIVOS S.R.L." at bounding box center [473, 183] width 791 height 15
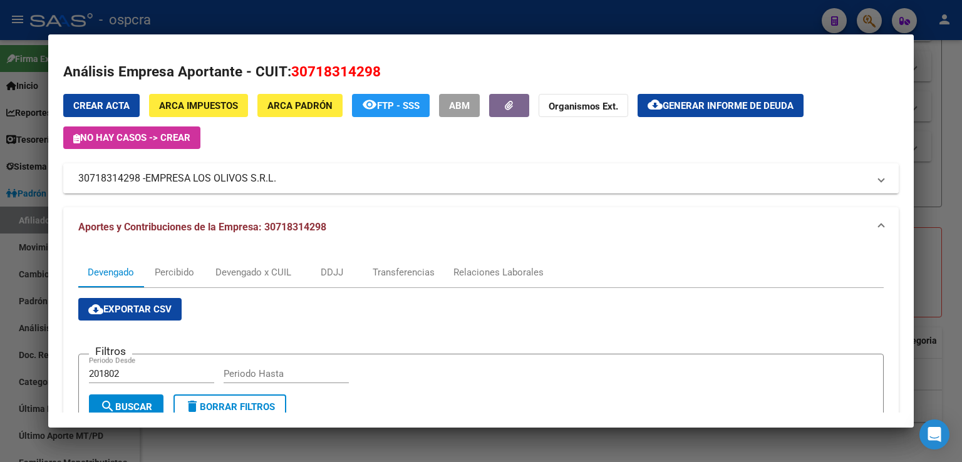
click at [305, 170] on mat-expansion-panel-header "30718314298 - EMPRESA LOS OLIVOS S.R.L." at bounding box center [481, 179] width 836 height 30
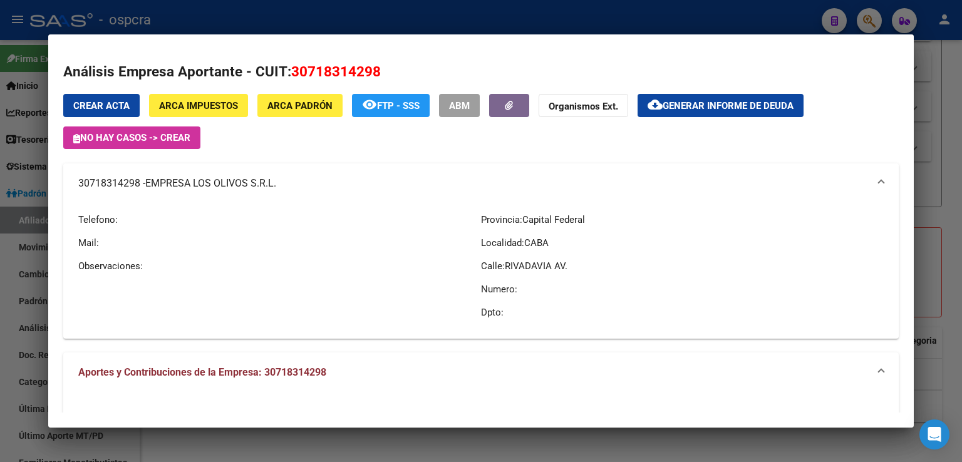
drag, startPoint x: 293, startPoint y: 182, endPoint x: 346, endPoint y: 184, distance: 52.6
click at [346, 194] on mat-expansion-panel-header "30718314298 - EMPRESA LOS OLIVOS S.R.L." at bounding box center [481, 184] width 836 height 40
click at [346, 181] on mat-panel-title "30718314298 - EMPRESA LOS OLIVOS S.R.L." at bounding box center [473, 183] width 791 height 15
drag, startPoint x: 322, startPoint y: 184, endPoint x: 158, endPoint y: 197, distance: 164.0
click at [189, 182] on mat-panel-title "30718314298 - EMPRESA LOS OLIVOS S.R.L." at bounding box center [473, 183] width 791 height 15
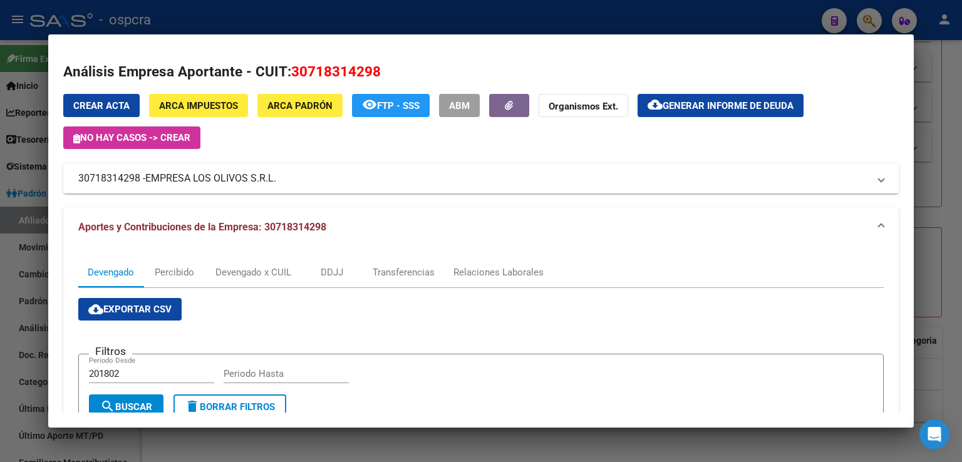
drag, startPoint x: 68, startPoint y: 176, endPoint x: 280, endPoint y: 176, distance: 212.4
click at [280, 176] on mat-expansion-panel-header "30718314298 - EMPRESA LOS OLIVOS S.R.L." at bounding box center [481, 179] width 836 height 30
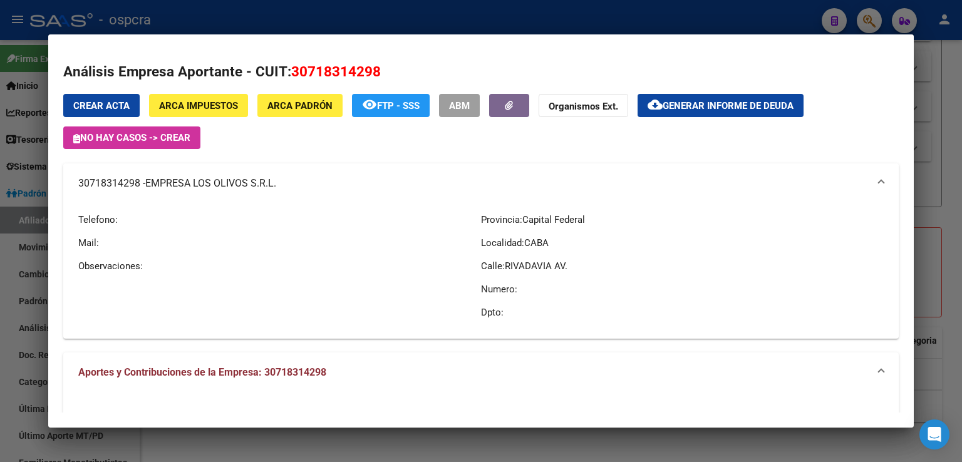
click at [68, 180] on mat-expansion-panel-header "30718314298 - EMPRESA LOS OLIVOS S.R.L." at bounding box center [481, 184] width 836 height 40
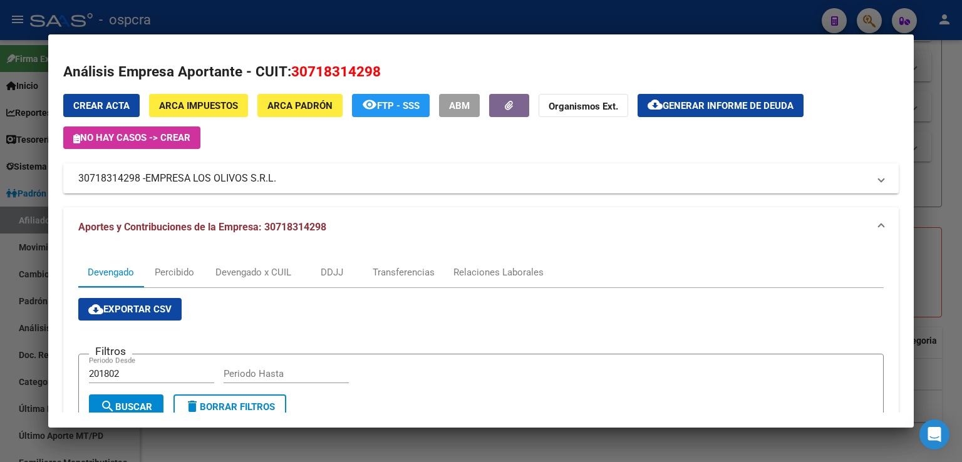
drag, startPoint x: 71, startPoint y: 176, endPoint x: 278, endPoint y: 180, distance: 207.4
click at [277, 181] on mat-expansion-panel-header "30718314298 - EMPRESA LOS OLIVOS S.R.L." at bounding box center [481, 179] width 836 height 30
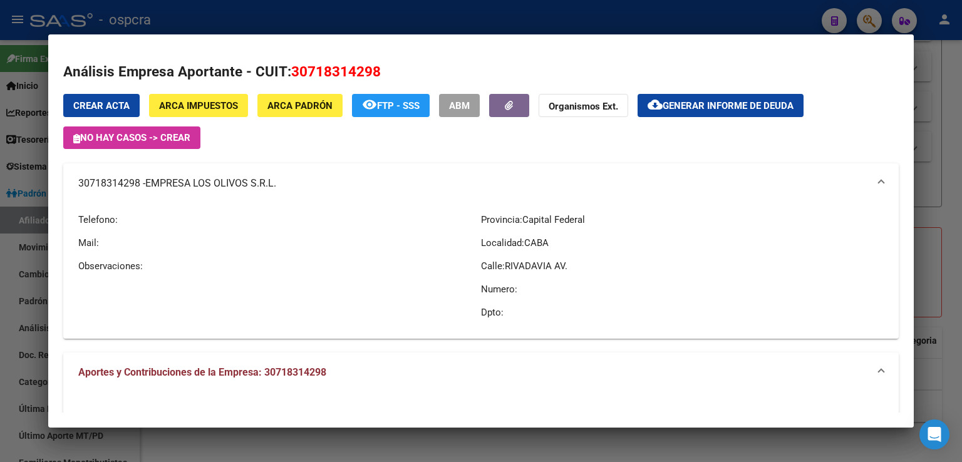
copy mat-panel-title "30718314298 - EMPRESA LOS OLIVOS S.R.L."
click at [936, 236] on div at bounding box center [481, 231] width 962 height 462
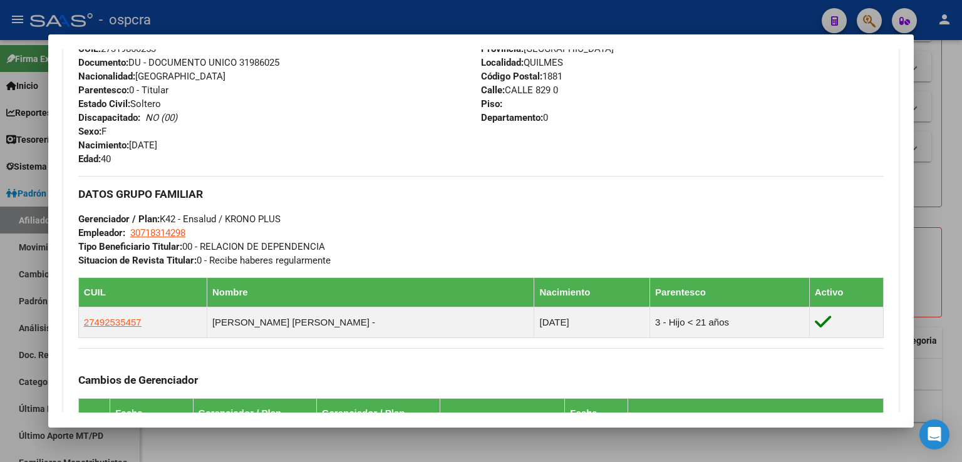
scroll to position [396, 0]
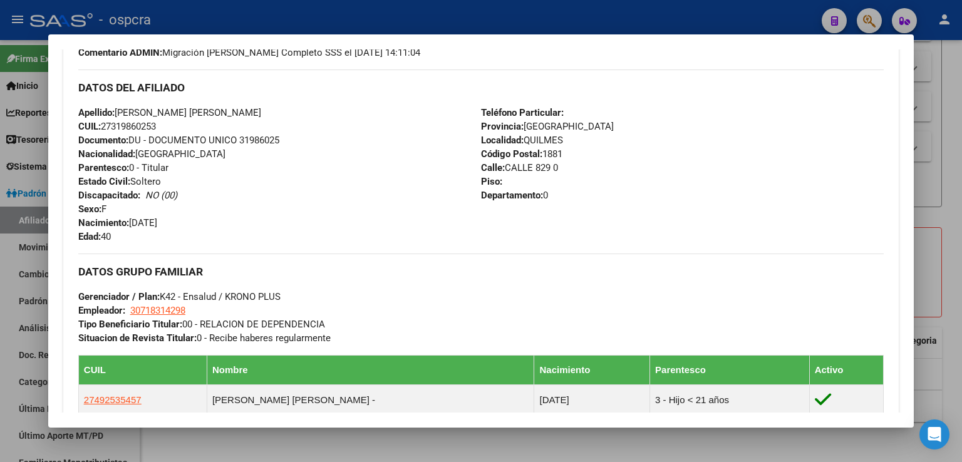
drag, startPoint x: 115, startPoint y: 108, endPoint x: 266, endPoint y: 128, distance: 151.7
click at [266, 128] on div "Apellido: [PERSON_NAME] [PERSON_NAME] CUIL: 27319860253 Documento: DU - DOCUMEN…" at bounding box center [279, 175] width 403 height 138
copy div "[PERSON_NAME] [PERSON_NAME] CUIL: 27319860253"
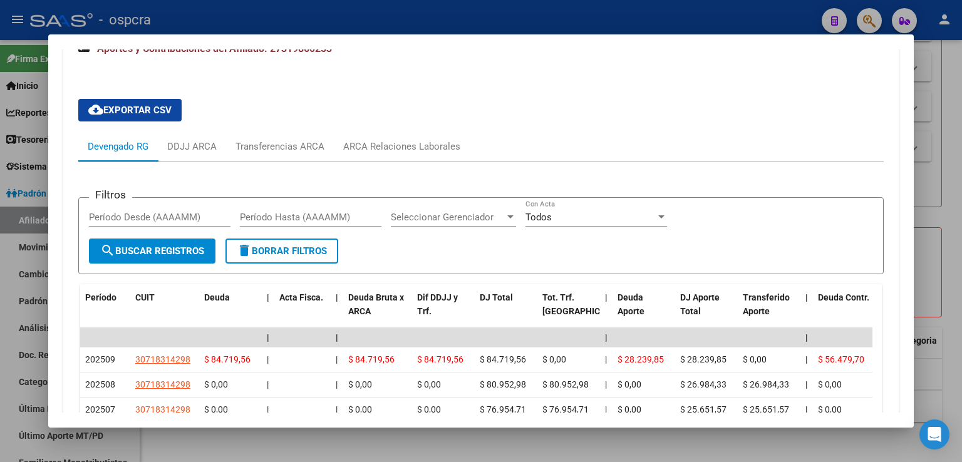
scroll to position [1523, 0]
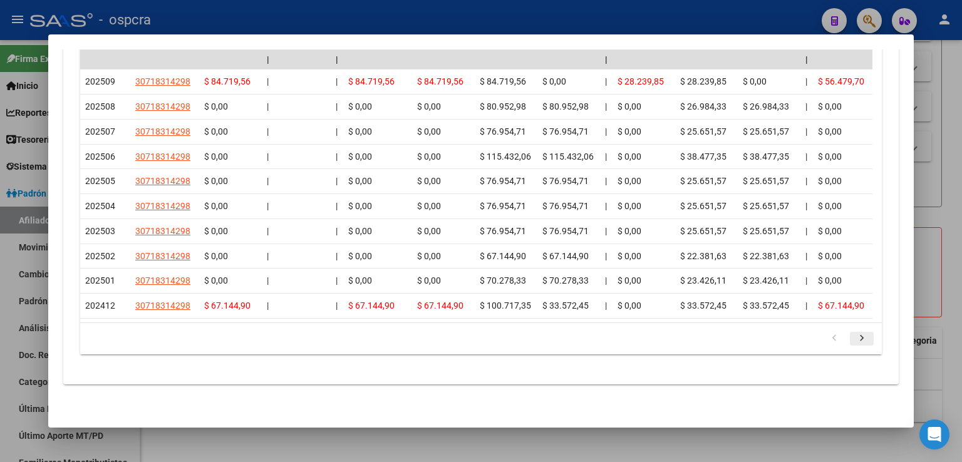
click at [854, 341] on icon "go to next page" at bounding box center [862, 340] width 16 height 15
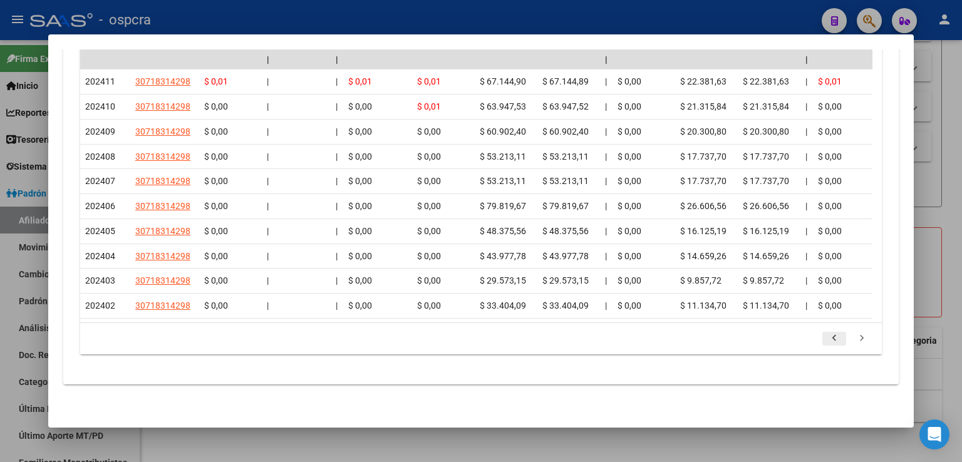
click at [827, 338] on icon "go to previous page" at bounding box center [834, 340] width 16 height 15
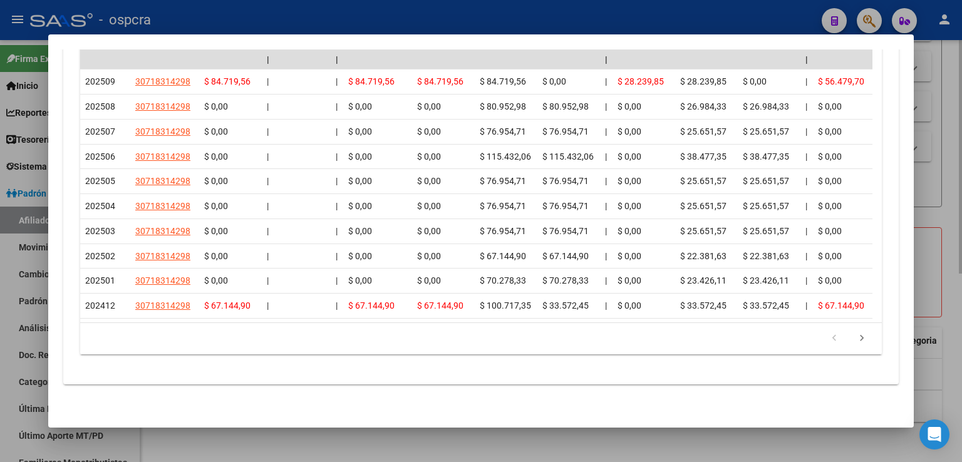
click at [940, 136] on div at bounding box center [481, 231] width 962 height 462
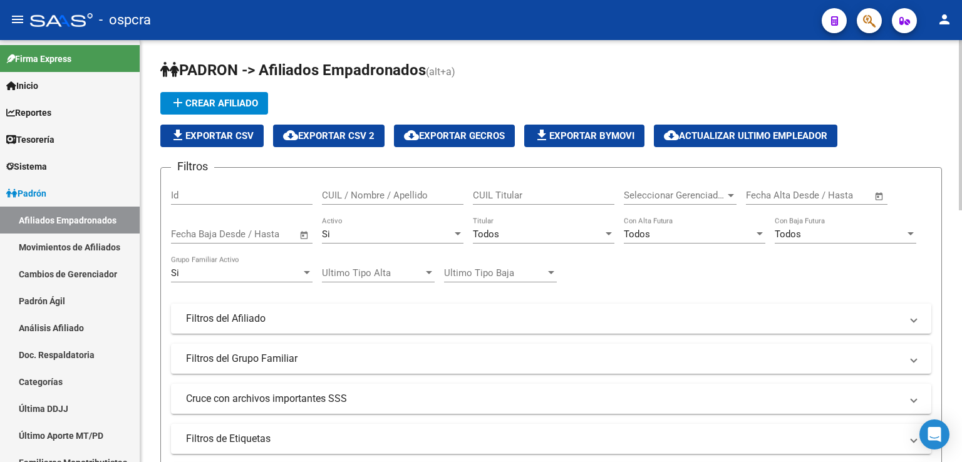
click at [394, 196] on input "CUIL / Nombre / Apellido" at bounding box center [393, 195] width 142 height 11
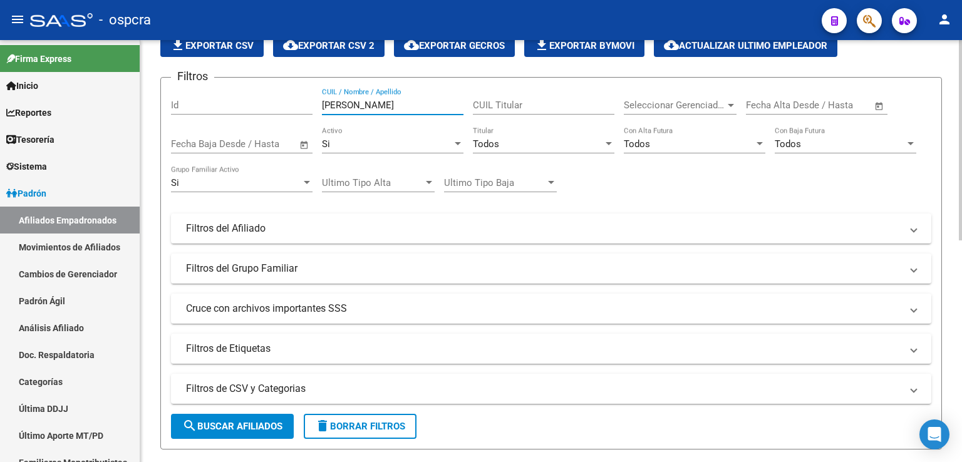
scroll to position [439, 0]
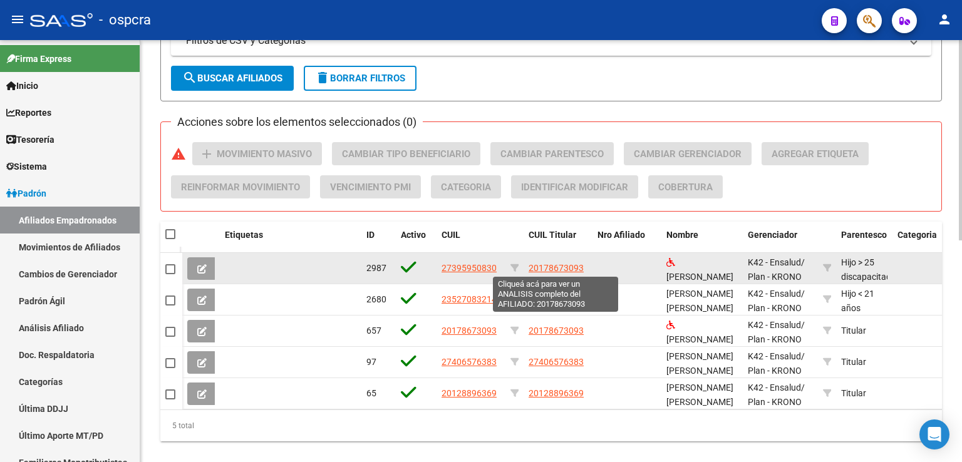
type input "gutierrez"
click at [564, 264] on span "20178673093" at bounding box center [556, 268] width 55 height 10
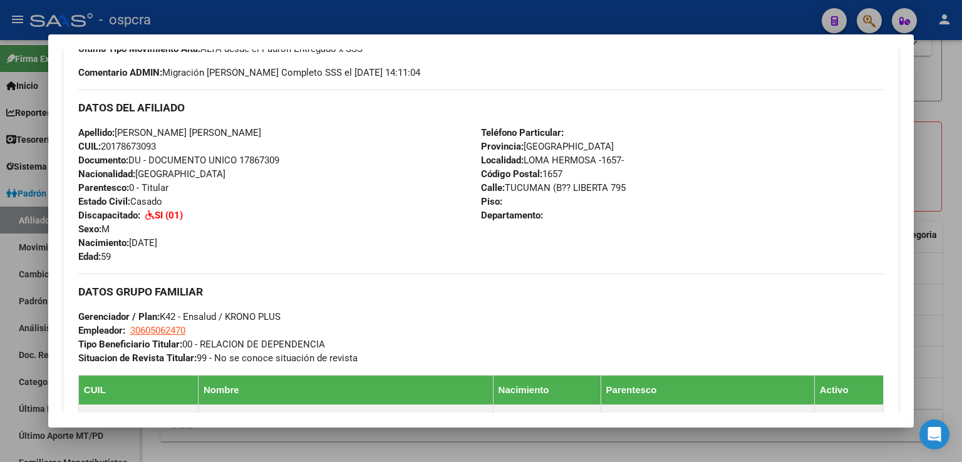
scroll to position [812, 0]
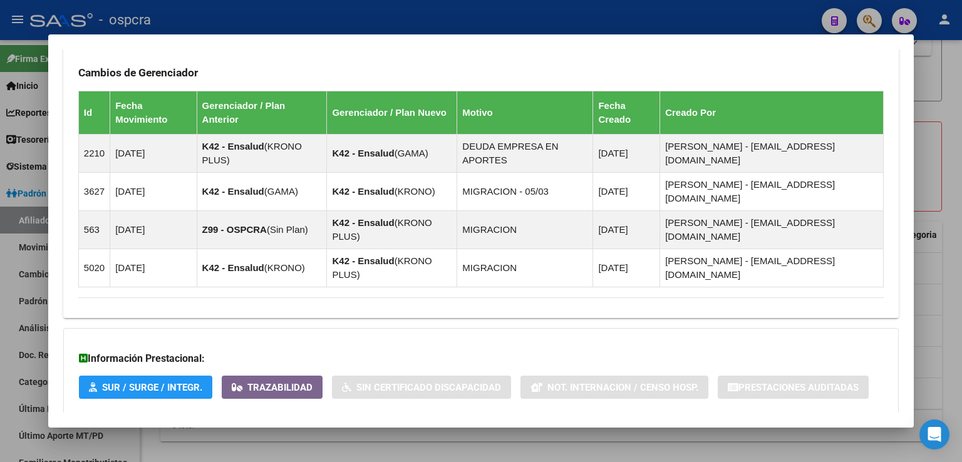
click at [313, 433] on span "Aportes y Contribuciones del Afiliado: 20178673093" at bounding box center [214, 439] width 235 height 12
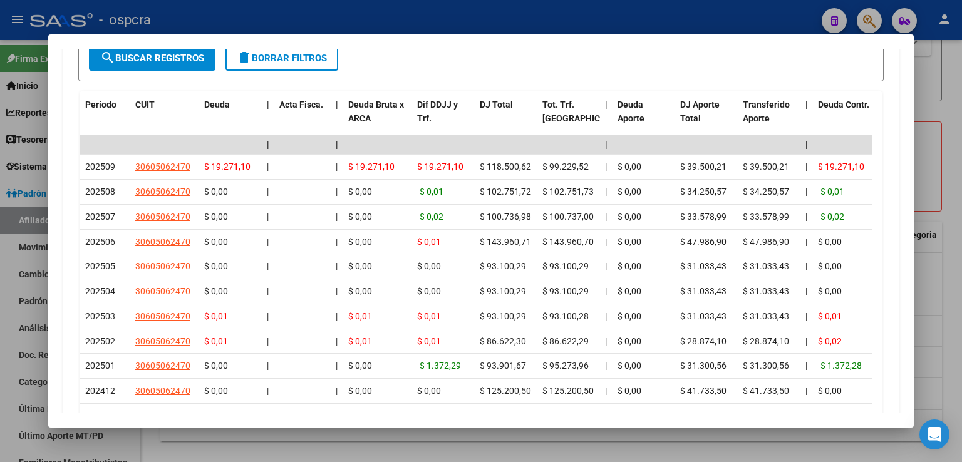
scroll to position [1353, 0]
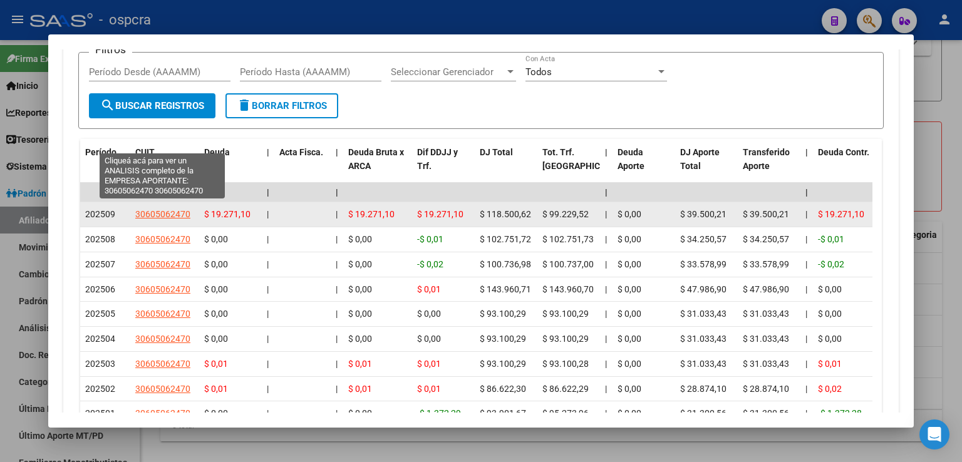
click at [162, 209] on span "30605062470" at bounding box center [162, 214] width 55 height 10
type textarea "30605062470"
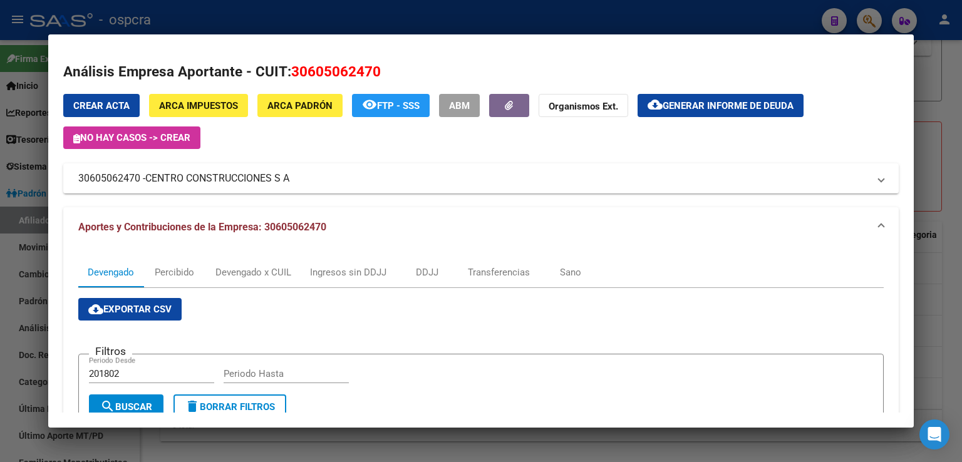
scroll to position [383, 0]
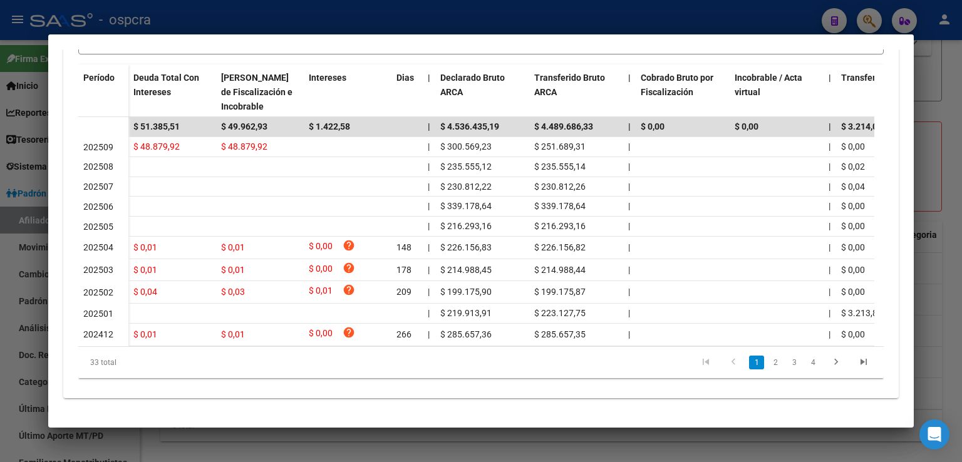
click at [940, 306] on div at bounding box center [481, 231] width 962 height 462
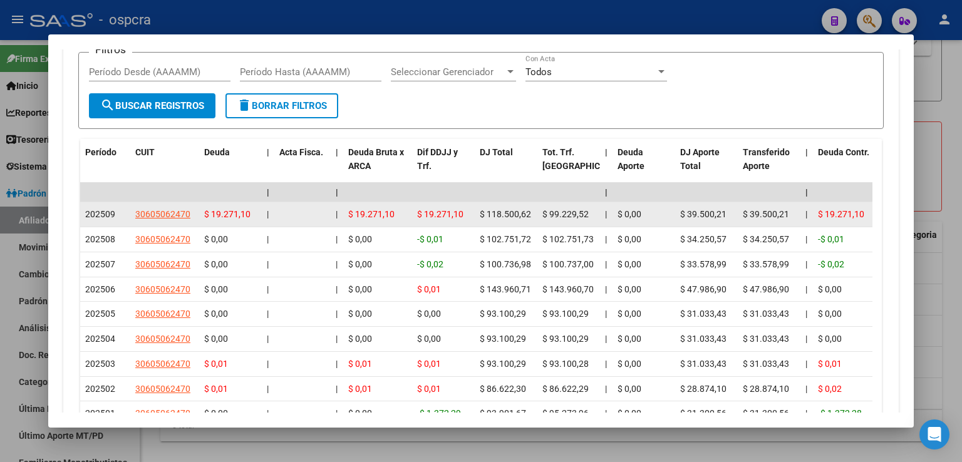
drag, startPoint x: 123, startPoint y: 140, endPoint x: 190, endPoint y: 140, distance: 67.7
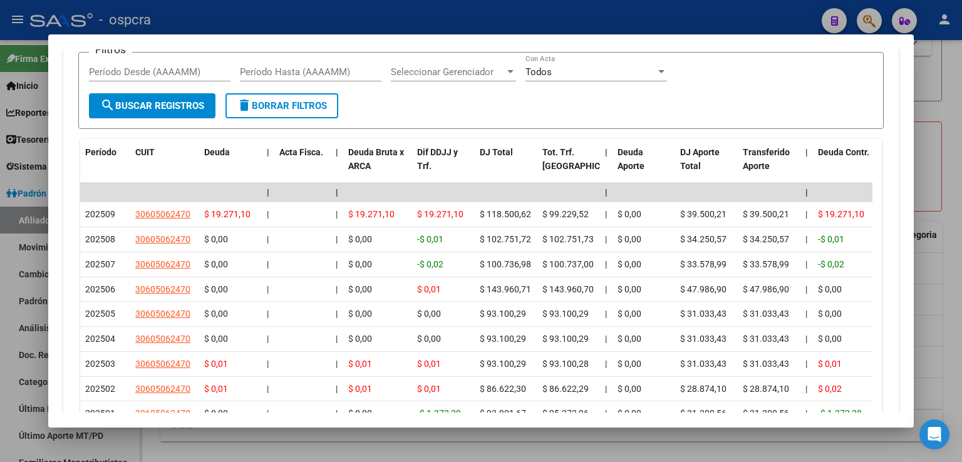
click at [948, 201] on div at bounding box center [481, 231] width 962 height 462
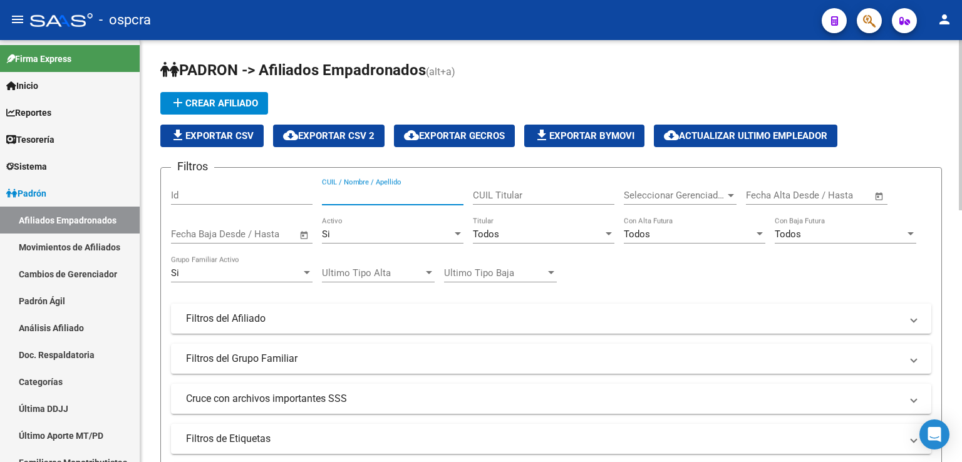
click at [370, 192] on input "CUIL / Nombre / Apellido" at bounding box center [393, 195] width 142 height 11
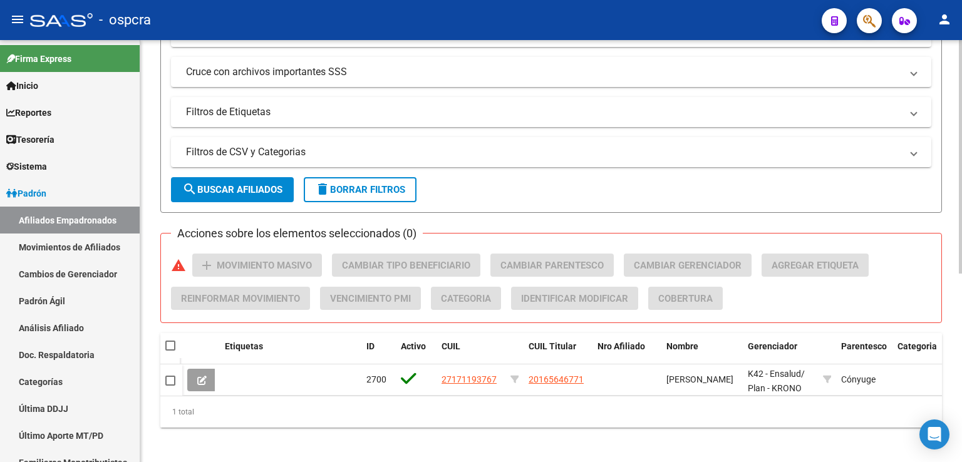
scroll to position [341, 0]
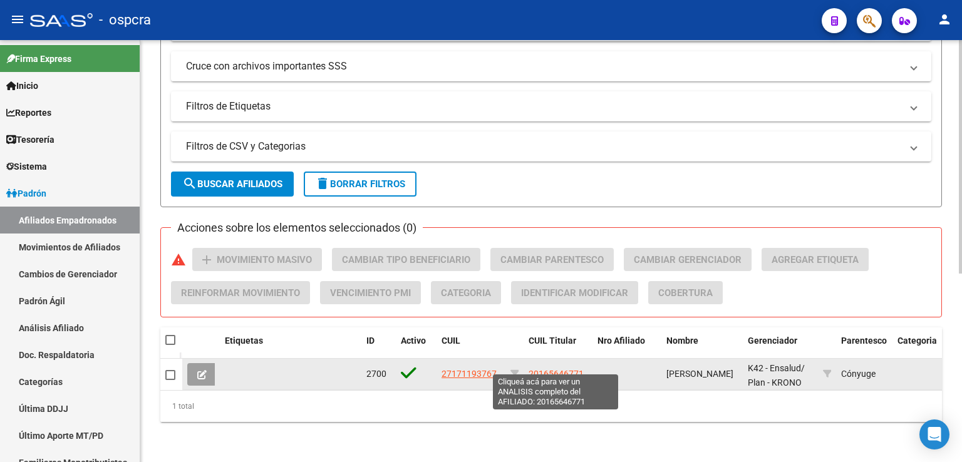
type input "17119376"
click at [566, 369] on span "20165646771" at bounding box center [556, 374] width 55 height 10
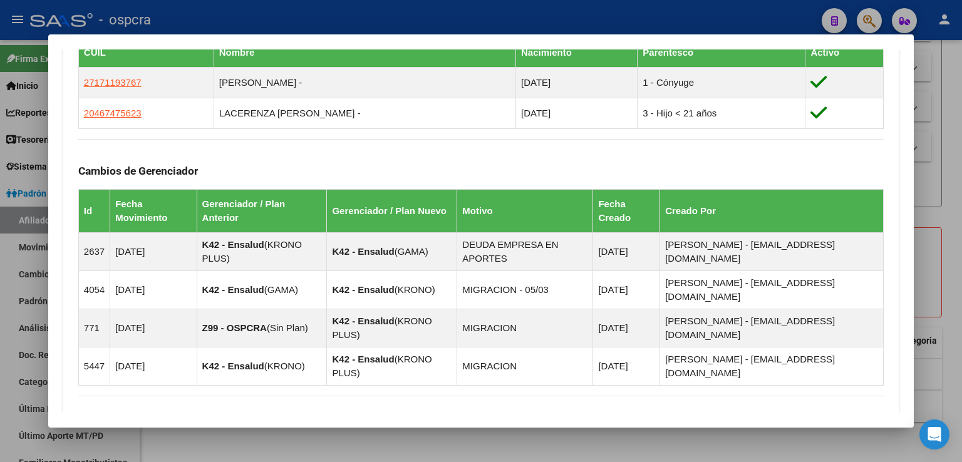
scroll to position [812, 0]
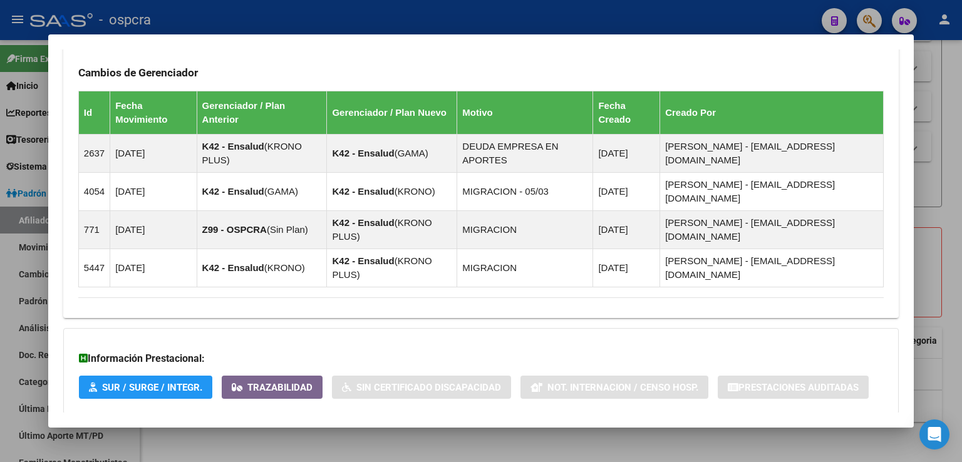
click at [286, 433] on span "Aportes y Contribuciones del Afiliado: 20165646771" at bounding box center [214, 439] width 235 height 12
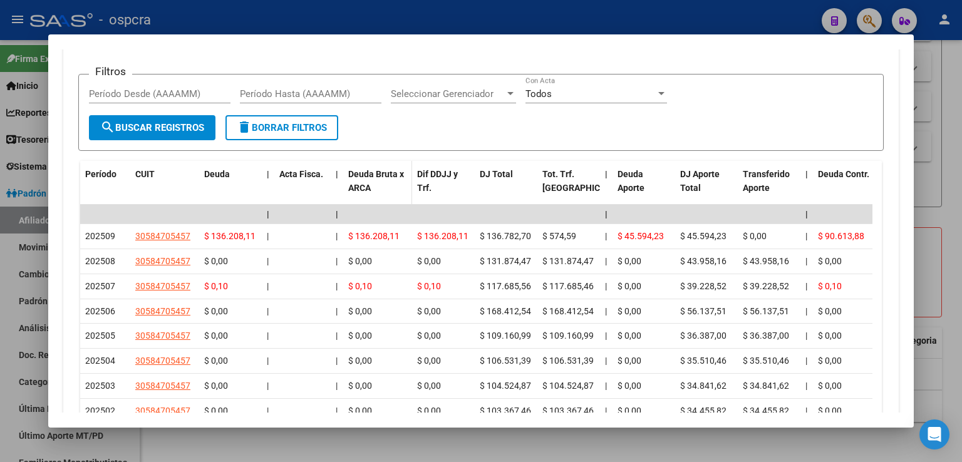
scroll to position [1423, 0]
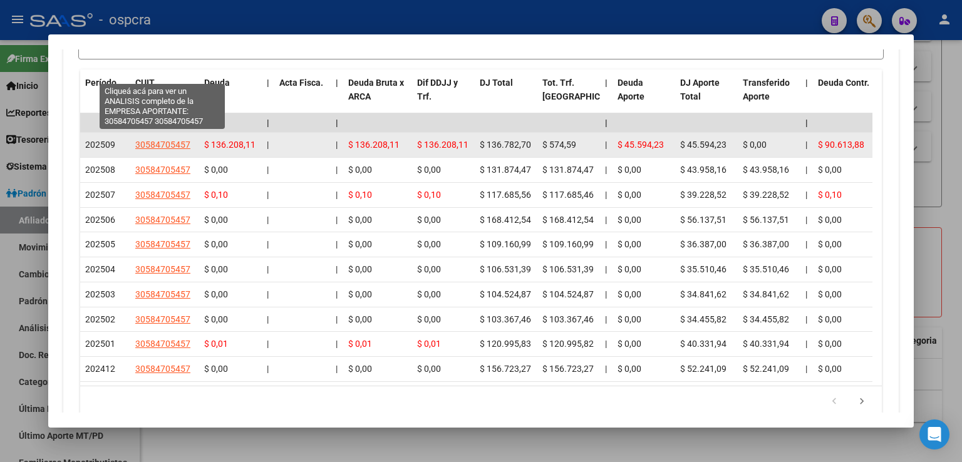
click at [153, 140] on span "30584705457" at bounding box center [162, 145] width 55 height 10
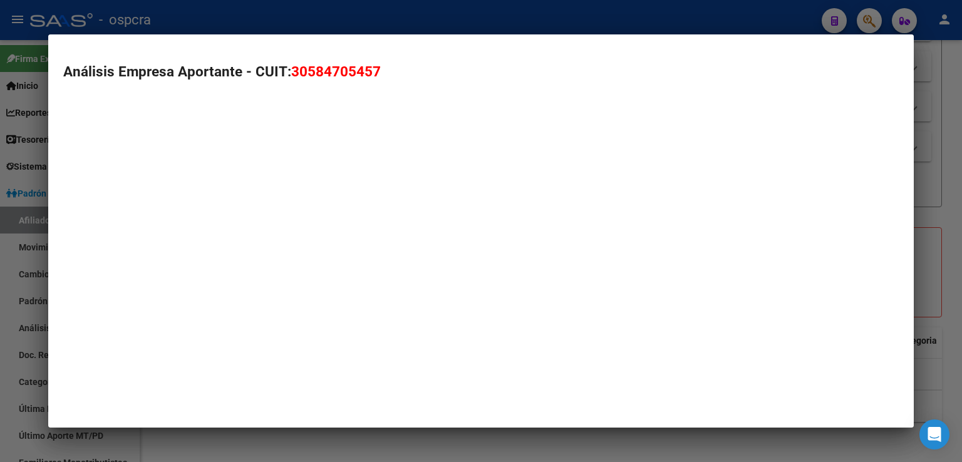
type textarea "30584705457"
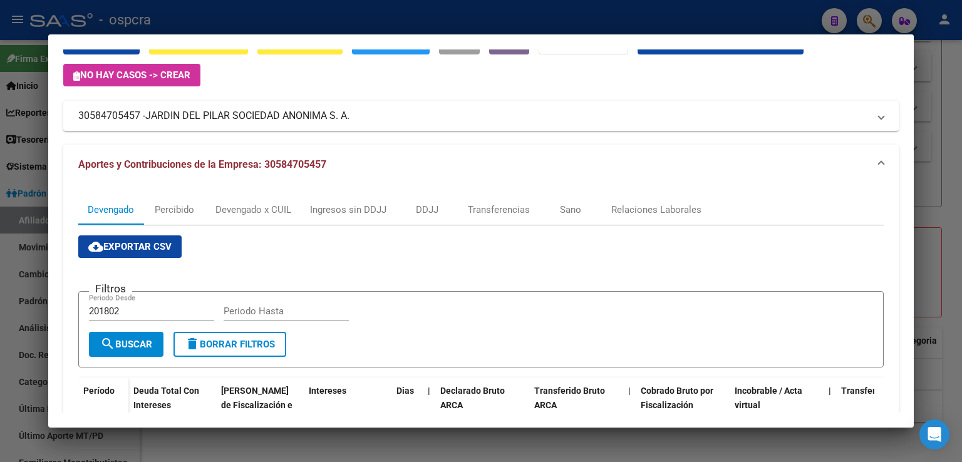
scroll to position [390, 0]
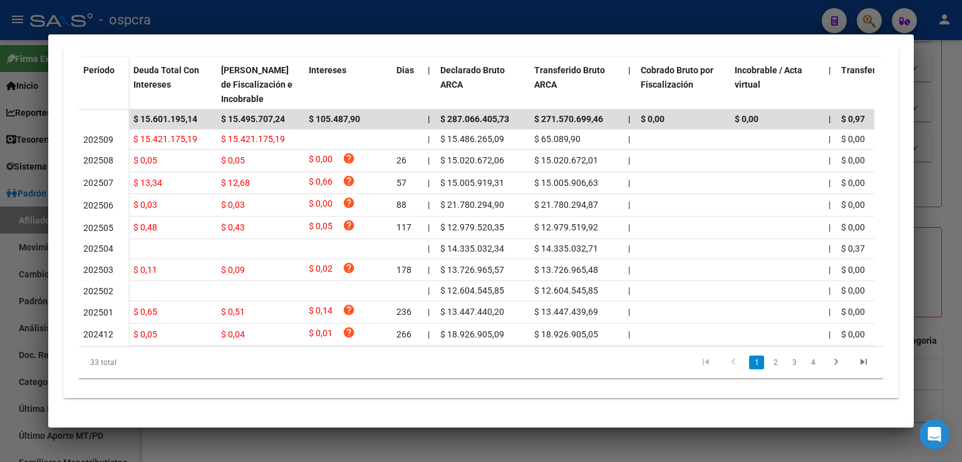
click at [933, 126] on div at bounding box center [481, 231] width 962 height 462
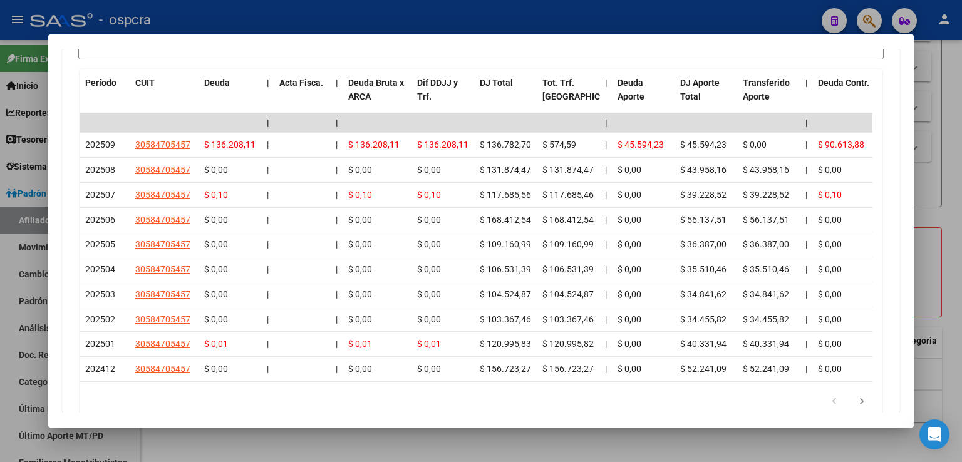
click at [942, 183] on div at bounding box center [481, 231] width 962 height 462
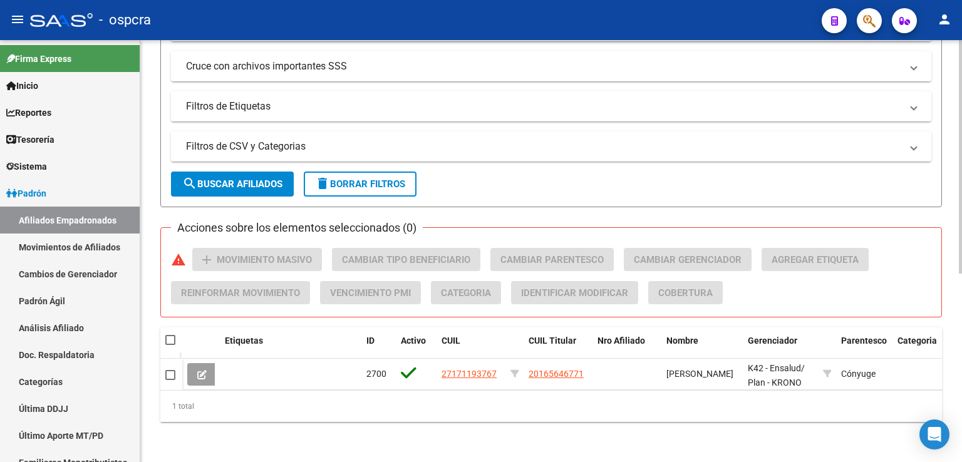
scroll to position [0, 0]
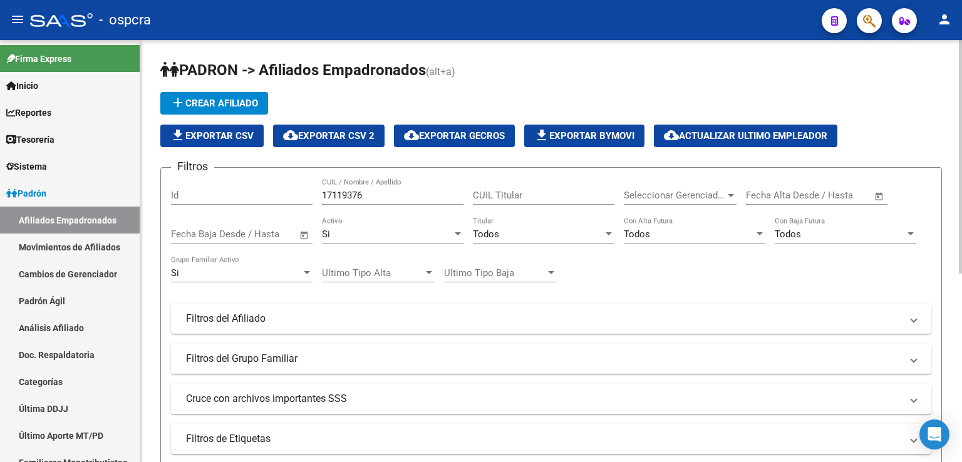
drag, startPoint x: 378, startPoint y: 202, endPoint x: 352, endPoint y: 195, distance: 27.2
click at [351, 194] on div "17119376 CUIL / Nombre / Apellido" at bounding box center [393, 191] width 142 height 27
drag, startPoint x: 364, startPoint y: 197, endPoint x: 304, endPoint y: 189, distance: 60.1
click at [304, 189] on div "Filtros Id 17119376 CUIL / Nombre / Apellido CUIL Titular Seleccionar Gerenciad…" at bounding box center [551, 316] width 760 height 276
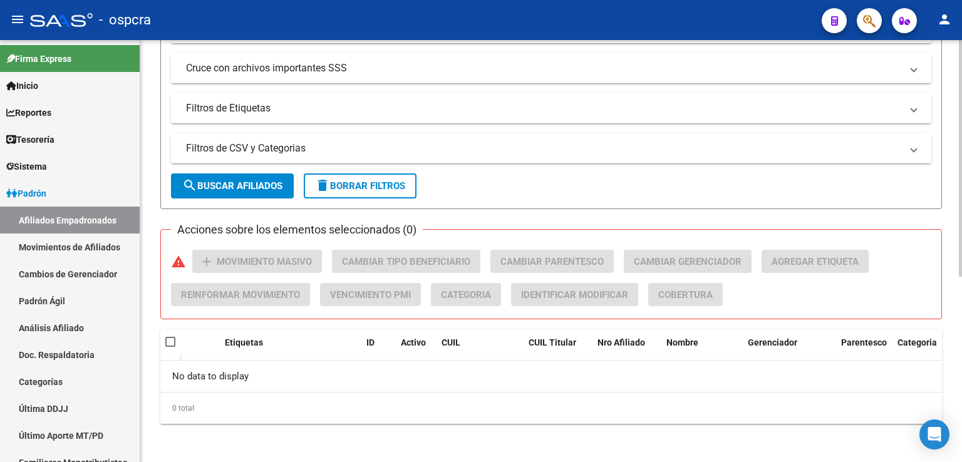
scroll to position [80, 0]
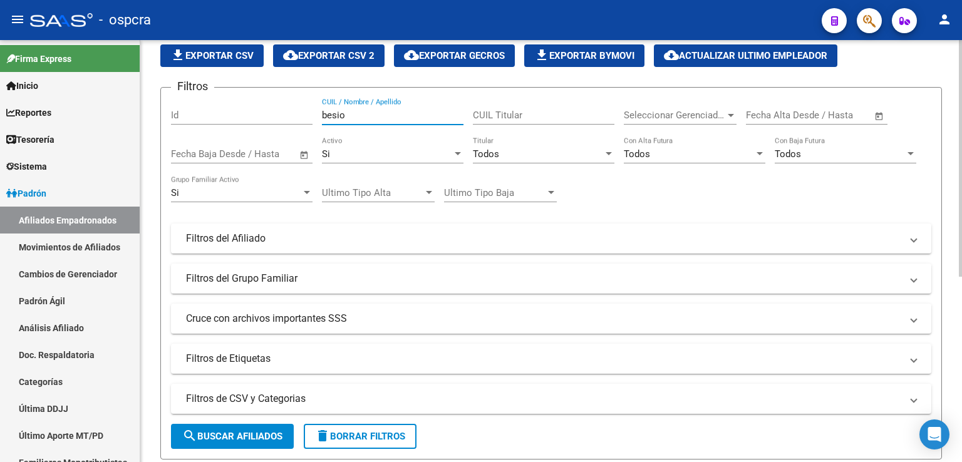
type input "besio"
click at [457, 149] on div at bounding box center [457, 154] width 11 height 10
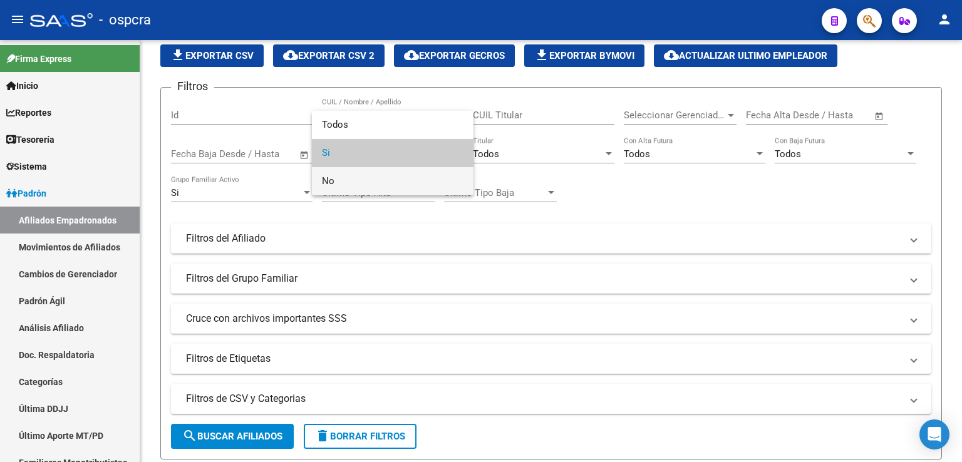
click at [338, 179] on span "No" at bounding box center [393, 181] width 142 height 28
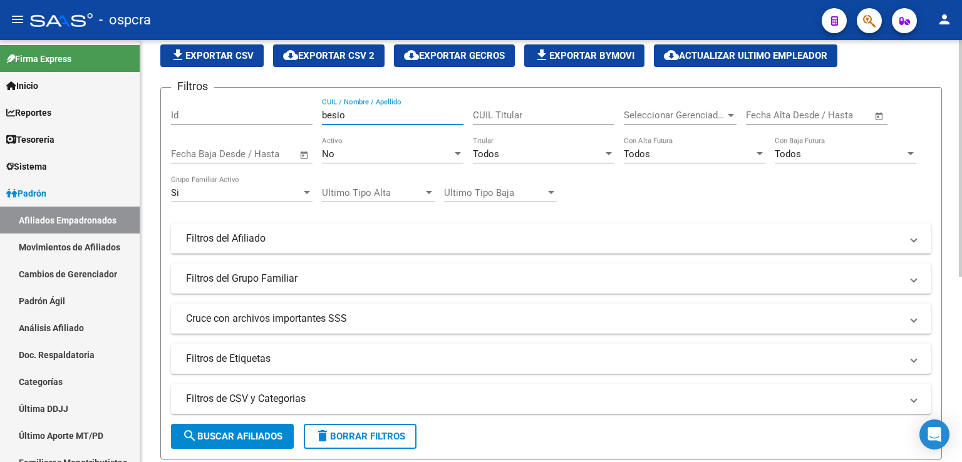
click at [380, 115] on input "besio" at bounding box center [393, 115] width 142 height 11
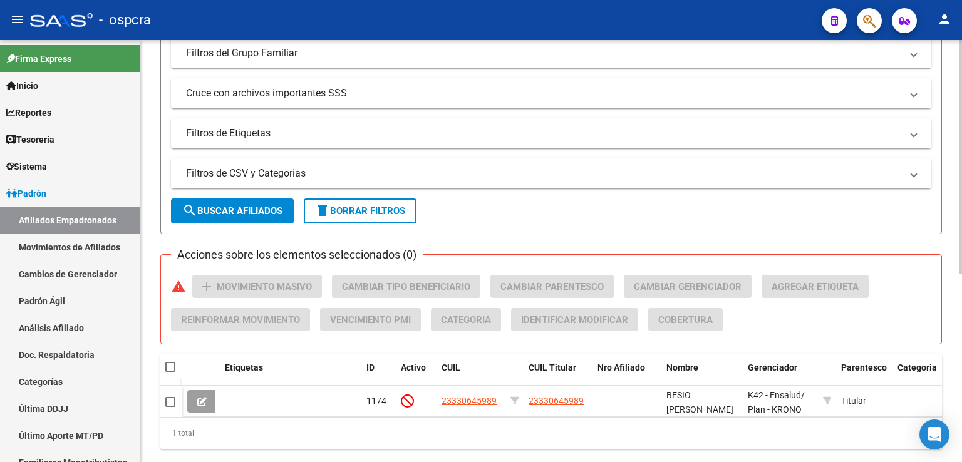
scroll to position [341, 0]
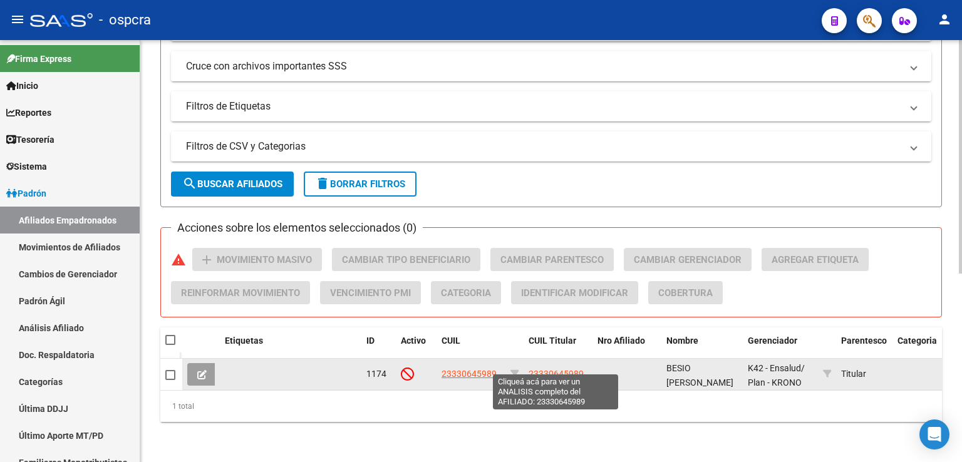
click at [541, 369] on span "23330645989" at bounding box center [556, 374] width 55 height 10
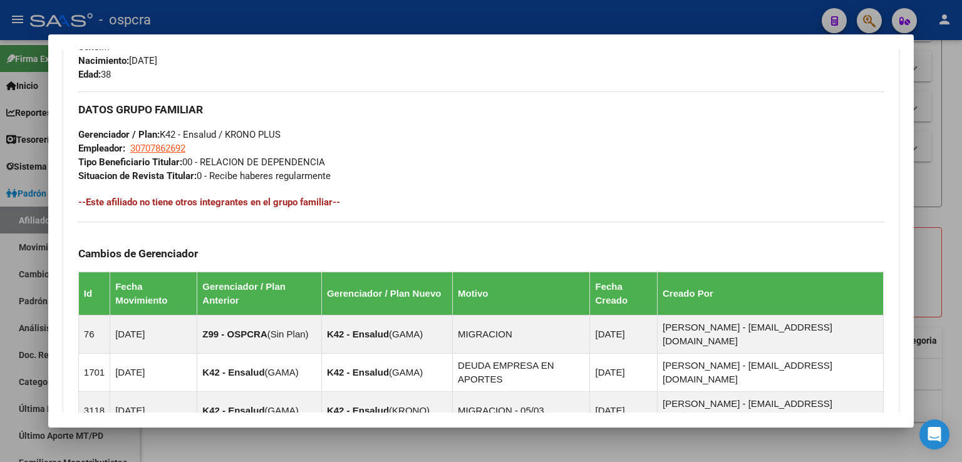
scroll to position [767, 0]
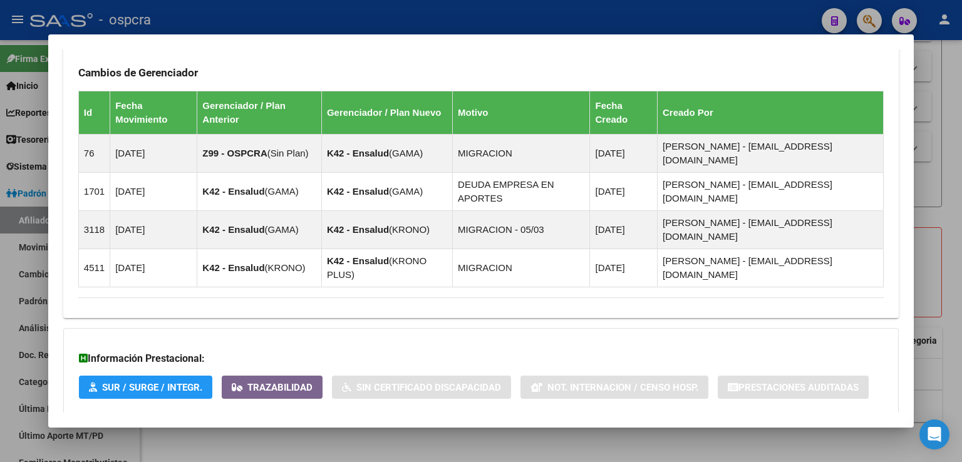
click at [301, 433] on span "Aportes y Contribuciones del Afiliado: 23330645989" at bounding box center [214, 439] width 235 height 12
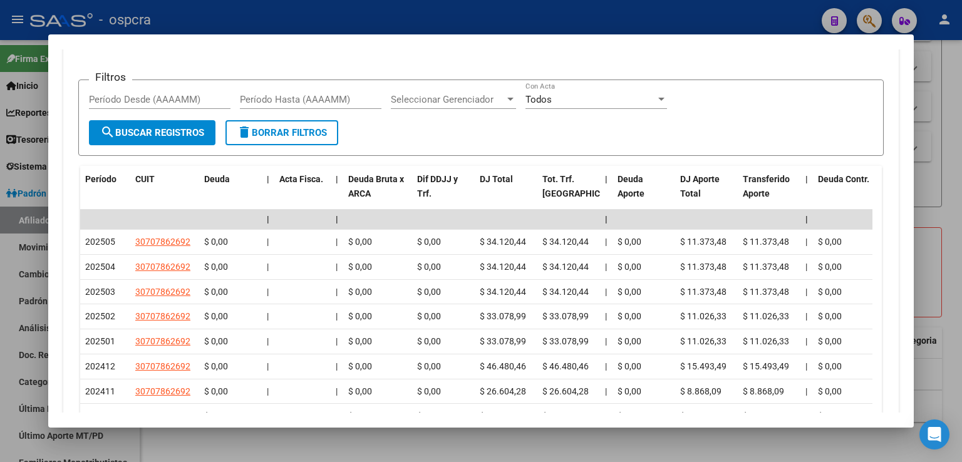
scroll to position [1278, 0]
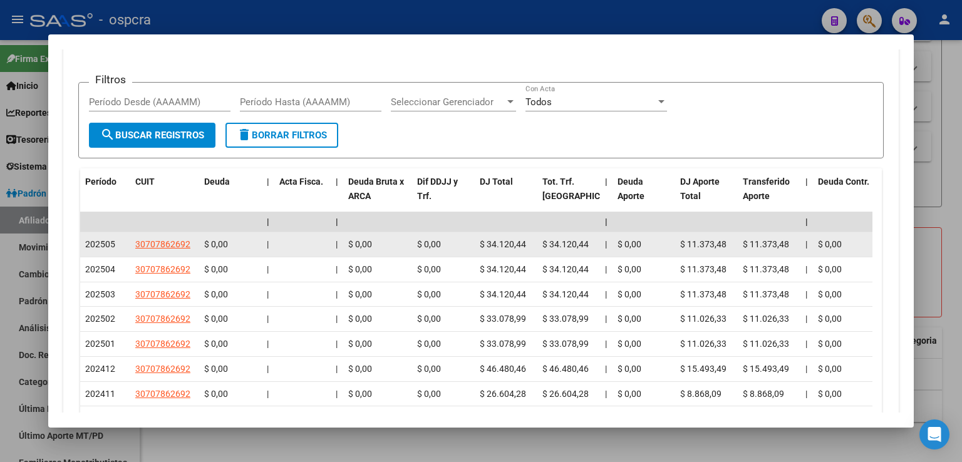
click at [133, 232] on datatable-body-cell "30707862692" at bounding box center [164, 244] width 69 height 24
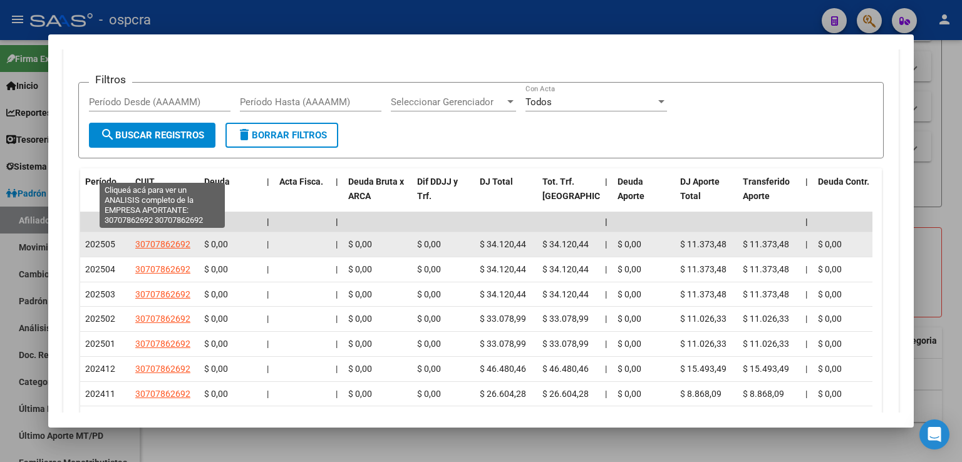
click at [137, 239] on span "30707862692" at bounding box center [162, 244] width 55 height 10
type textarea "30707862692"
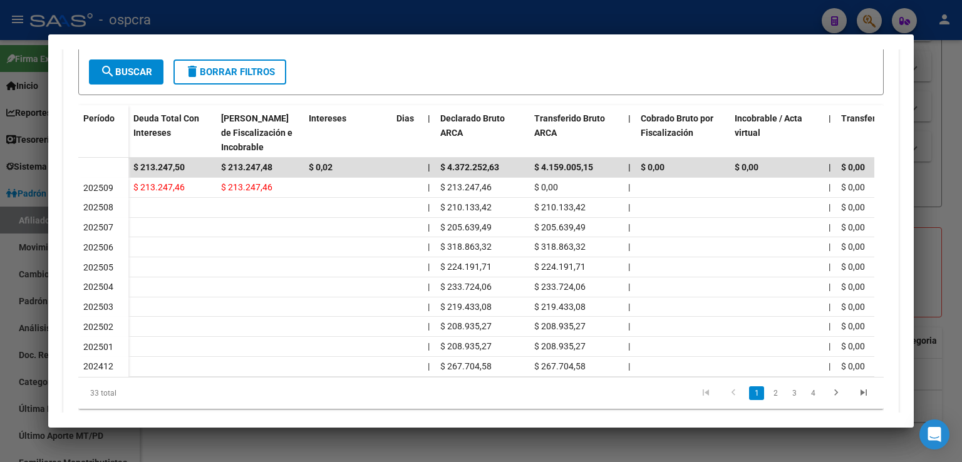
scroll to position [373, 0]
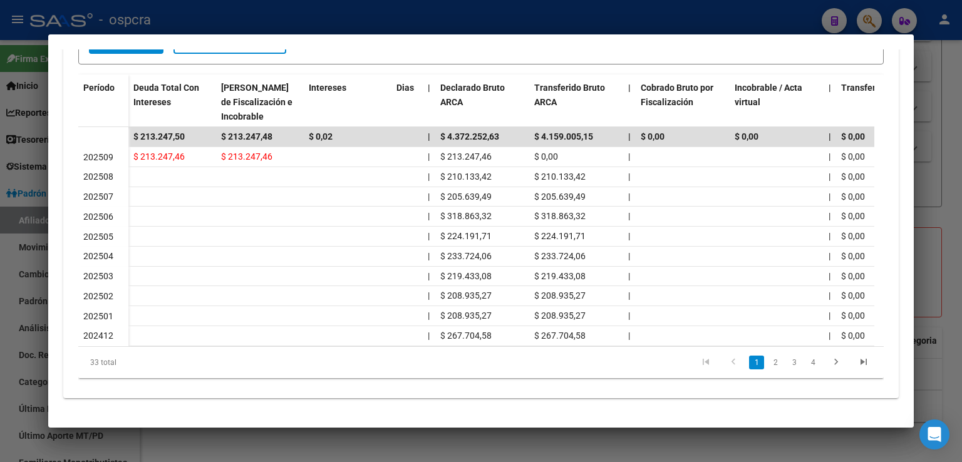
click at [948, 289] on div at bounding box center [481, 231] width 962 height 462
